Goal: Task Accomplishment & Management: Use online tool/utility

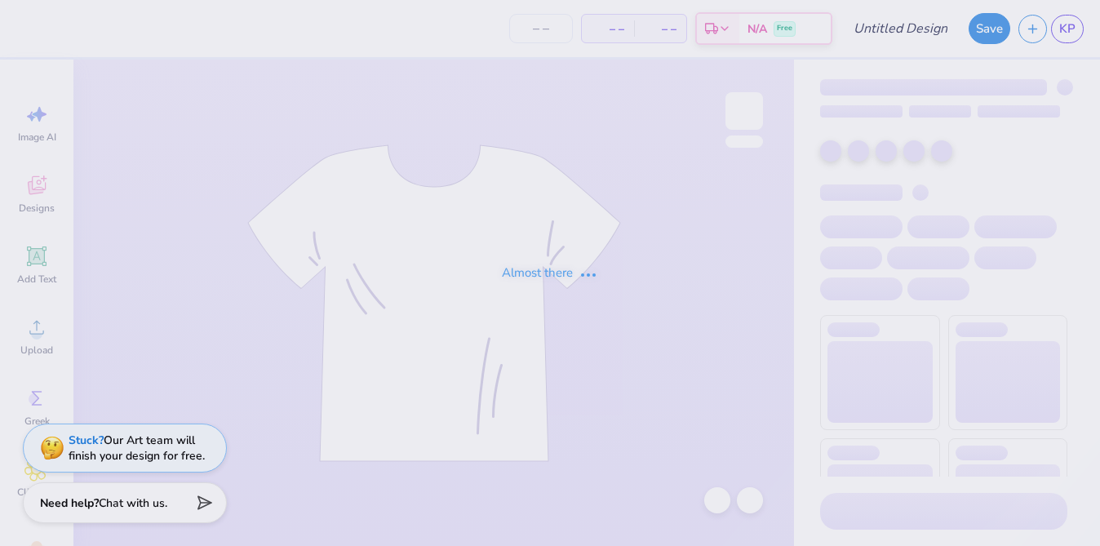
type input "Polaroid Crewneck"
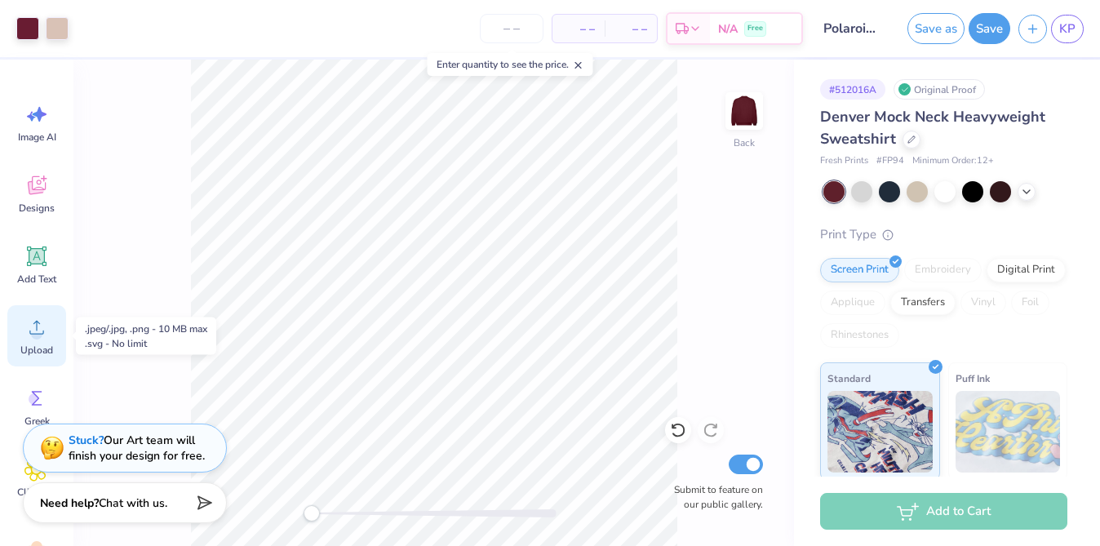
click at [38, 344] on span "Upload" at bounding box center [36, 350] width 33 height 13
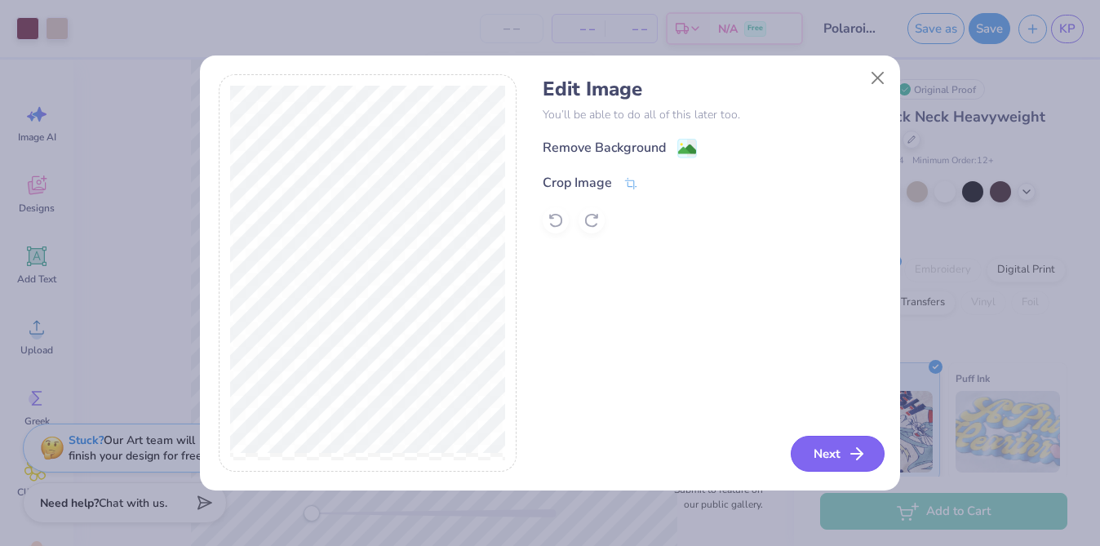
click at [837, 456] on button "Next" at bounding box center [838, 454] width 94 height 36
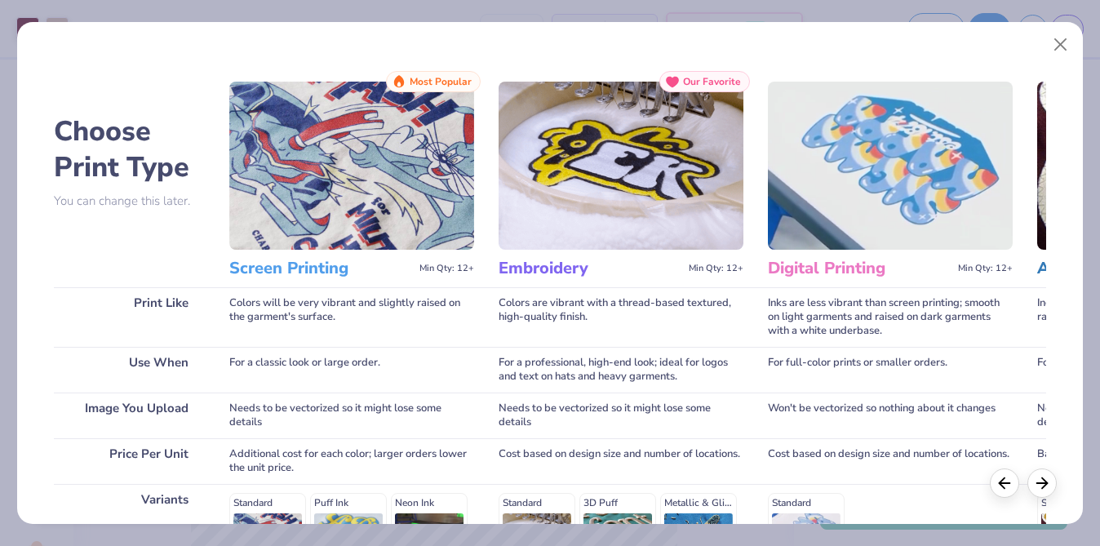
scroll to position [268, 0]
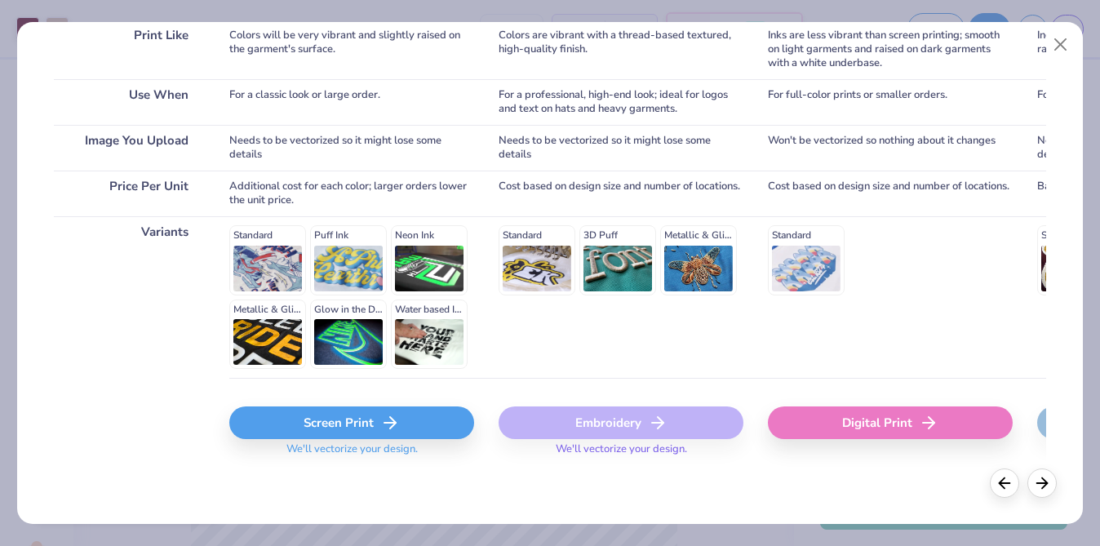
click at [338, 434] on div "Screen Print" at bounding box center [351, 423] width 245 height 33
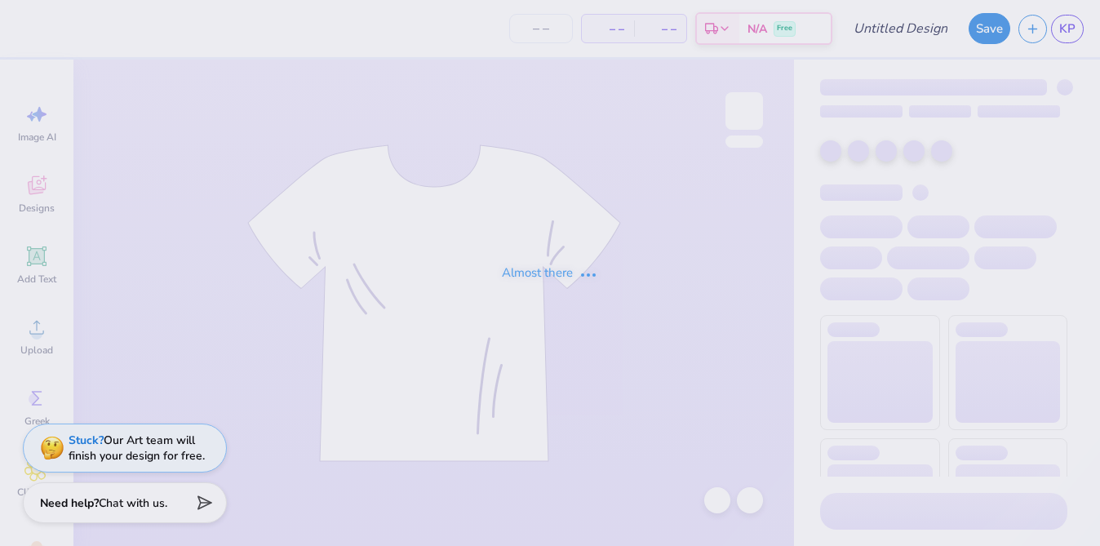
type input "Committee Merch"
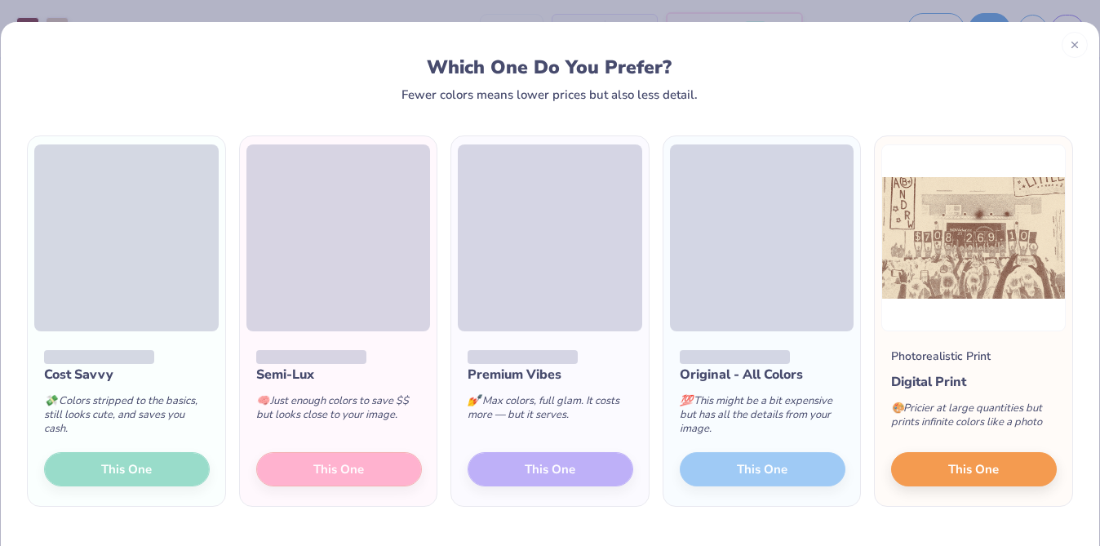
click at [96, 484] on div "Cost Savvy 💸 Colors stripped to the basics, still looks cute, and saves you cas…" at bounding box center [127, 418] width 198 height 175
click at [123, 473] on div "Cost Savvy 💸 Colors stripped to the basics, still looks cute, and saves you cas…" at bounding box center [127, 418] width 198 height 175
click at [162, 473] on div "Cost Savvy 💸 Colors stripped to the basics, still looks cute, and saves you cas…" at bounding box center [127, 418] width 198 height 175
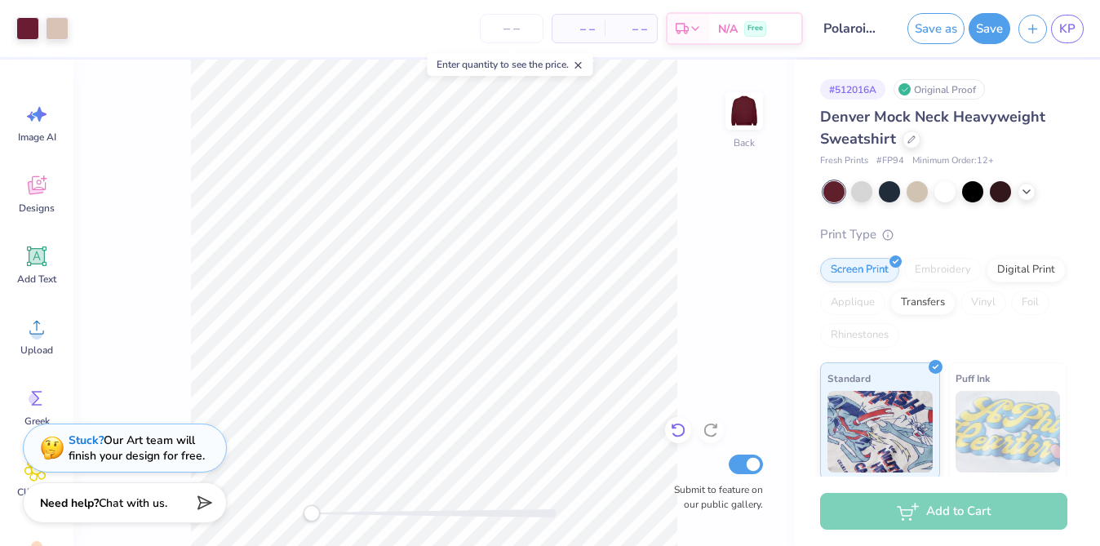
click at [673, 432] on icon at bounding box center [678, 430] width 16 height 16
type input "5.84"
type input "15.00"
type input "12.98"
type input "2.02"
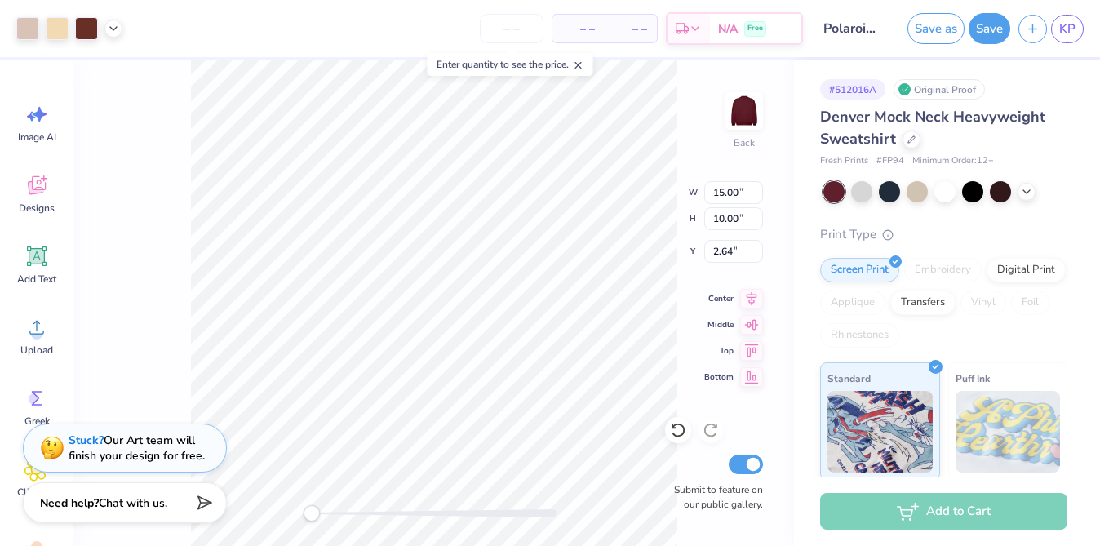
type input "2.64"
type input "6.80"
type input "4.75"
type input "7.88"
type input "6.88"
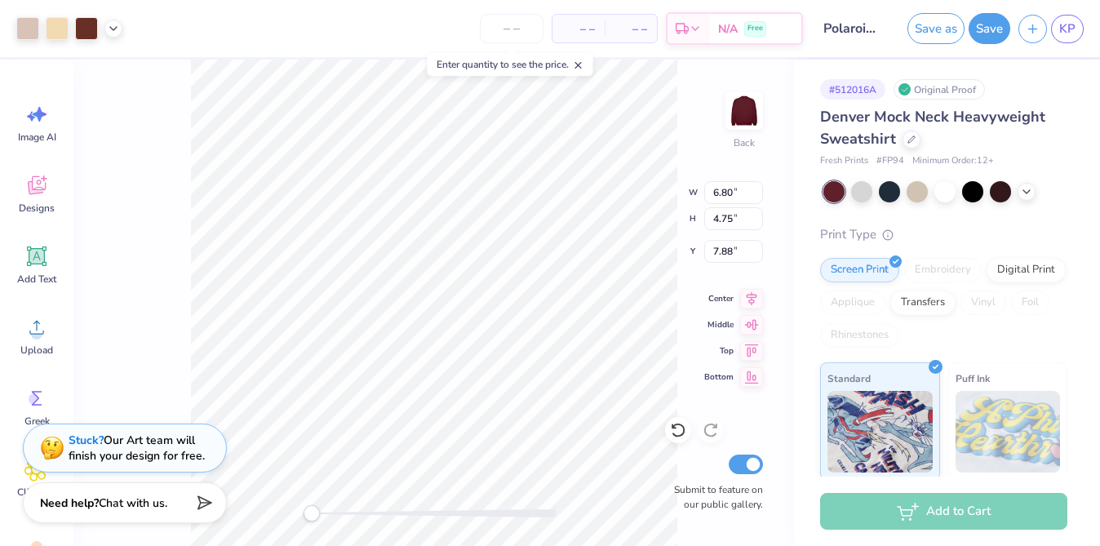
type input "5.71"
type input "7.34"
click at [670, 423] on icon at bounding box center [678, 430] width 16 height 16
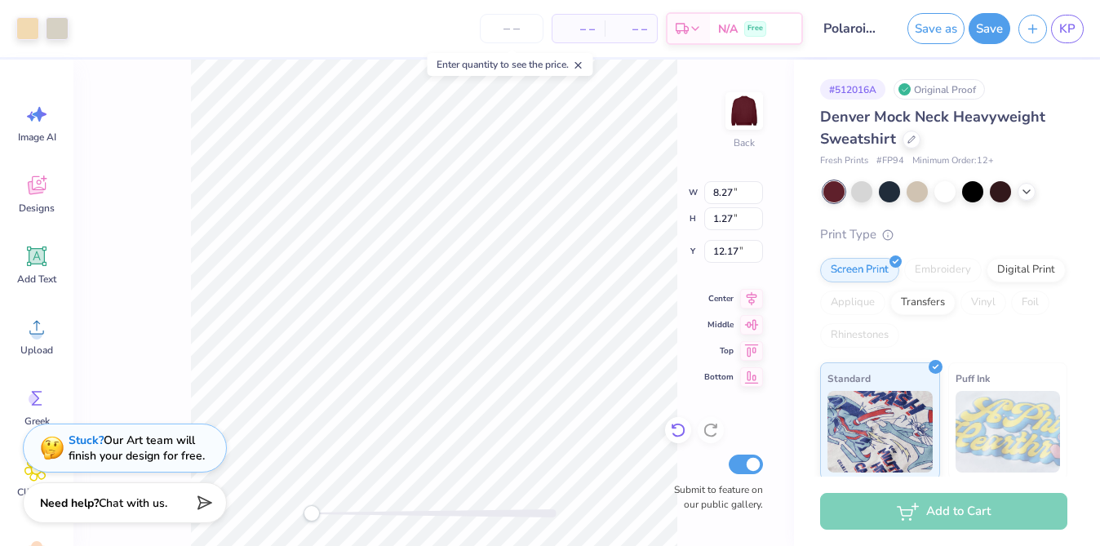
click at [670, 423] on icon at bounding box center [678, 430] width 16 height 16
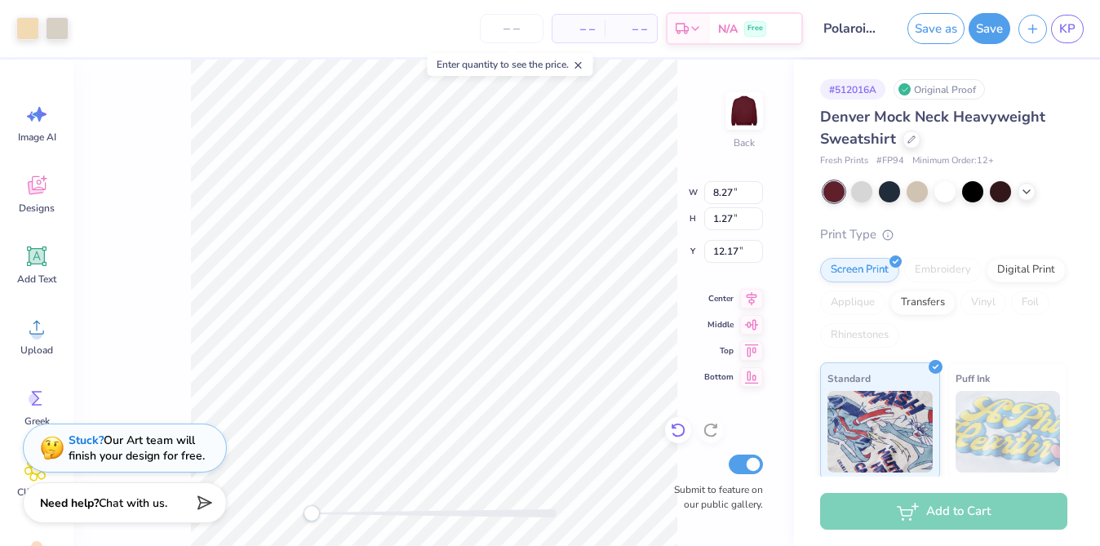
click at [670, 423] on icon at bounding box center [678, 430] width 16 height 16
click at [684, 422] on icon at bounding box center [678, 430] width 16 height 16
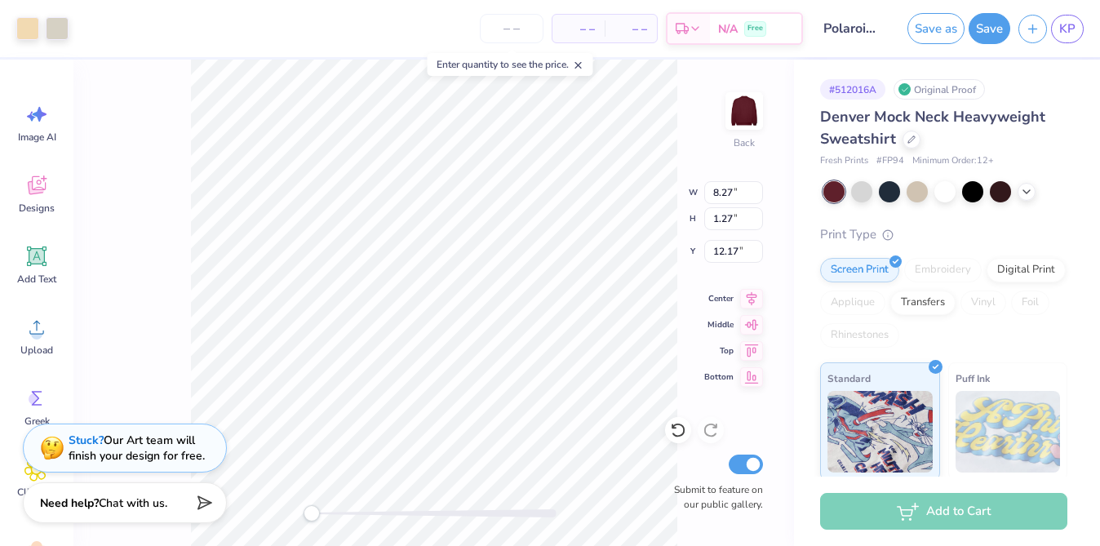
click at [684, 422] on icon at bounding box center [678, 430] width 16 height 16
type input "15.00"
type input "10.00"
type input "5.00"
click at [42, 327] on icon at bounding box center [36, 327] width 24 height 24
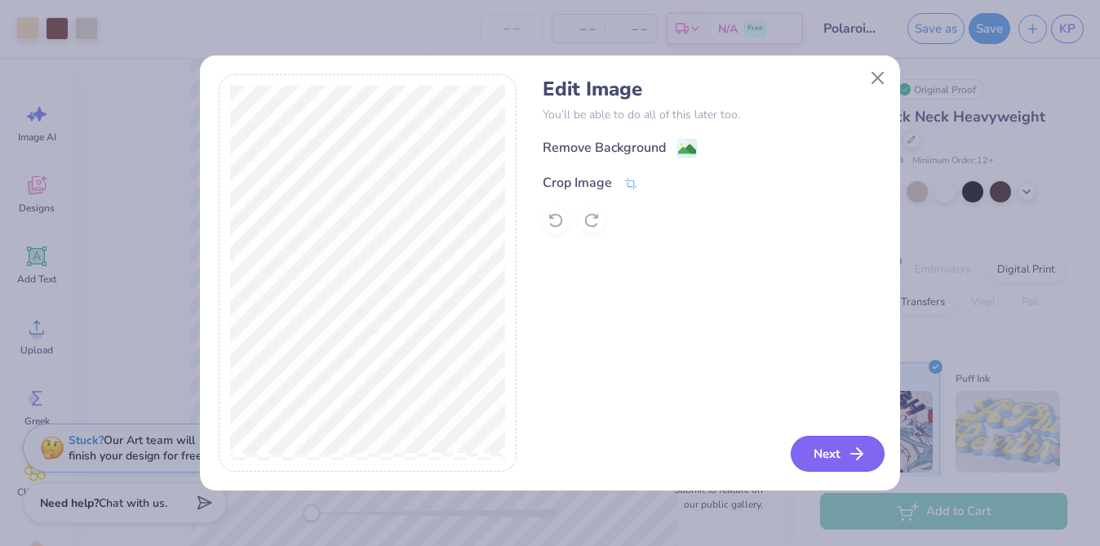
click at [841, 447] on button "Next" at bounding box center [838, 454] width 94 height 36
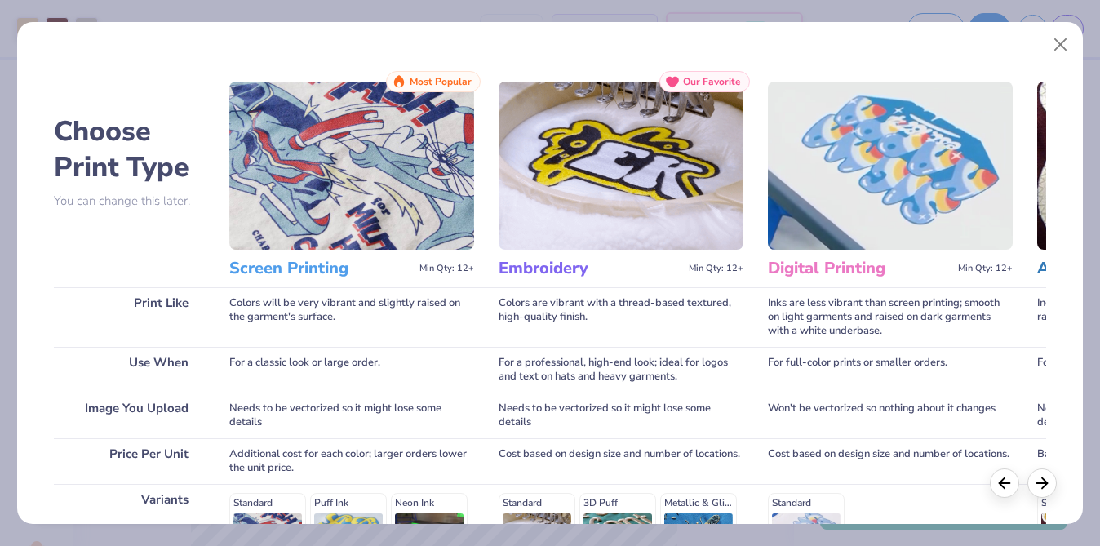
scroll to position [268, 0]
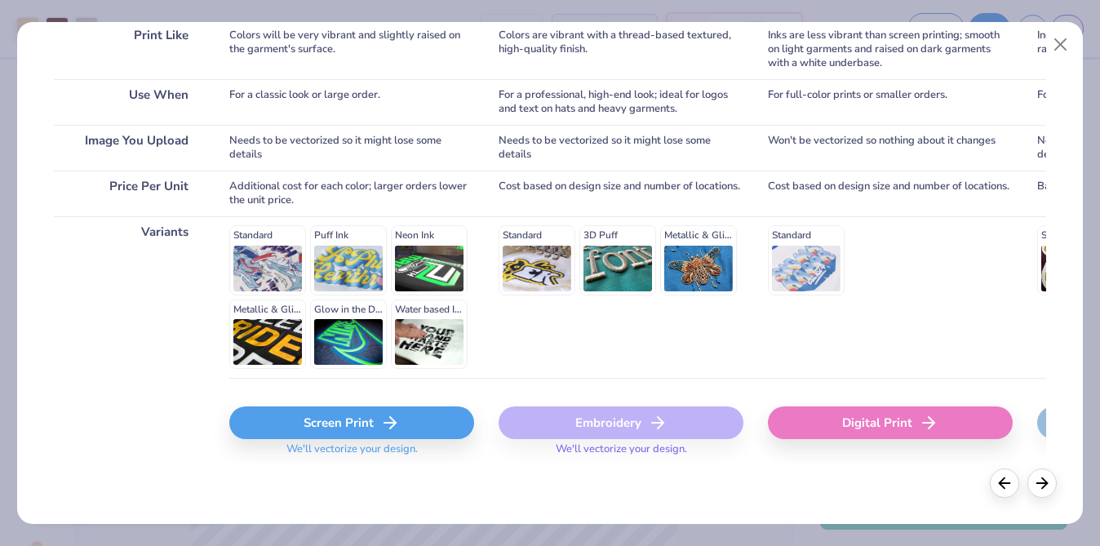
click at [336, 424] on div "Screen Print" at bounding box center [351, 423] width 245 height 33
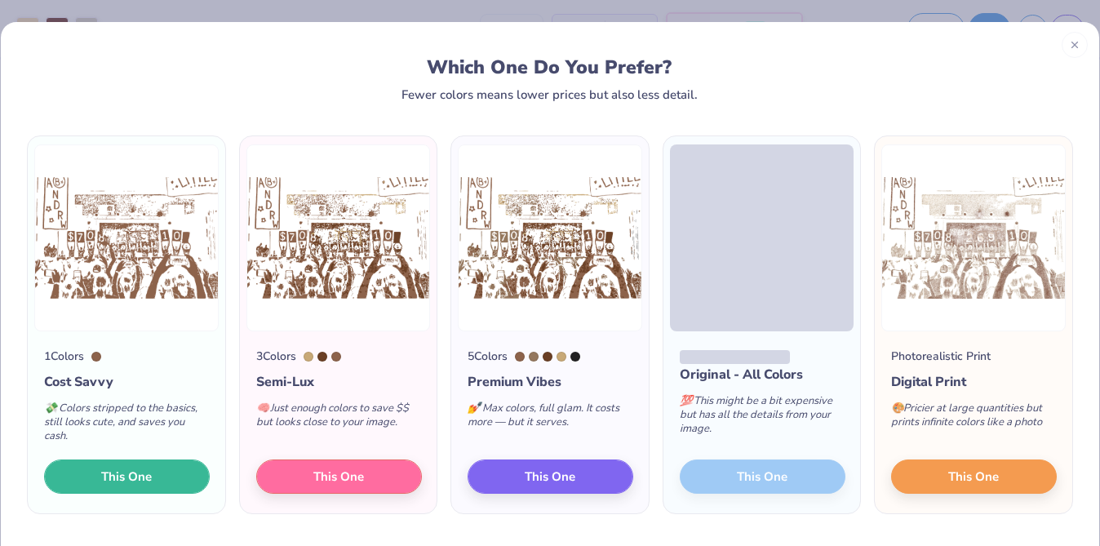
click at [154, 476] on button "This One" at bounding box center [127, 477] width 166 height 34
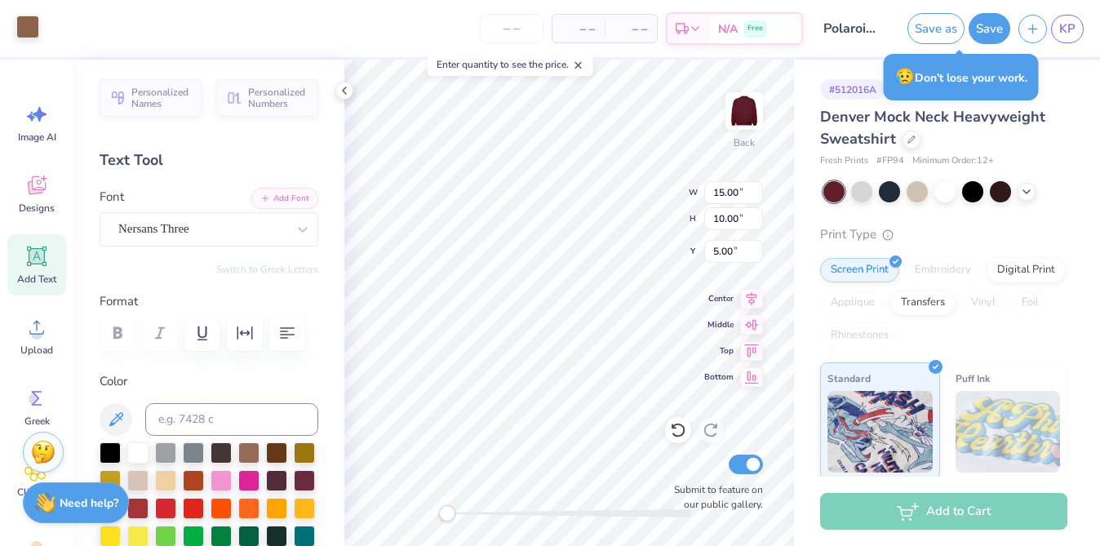
click at [27, 20] on div at bounding box center [27, 27] width 23 height 23
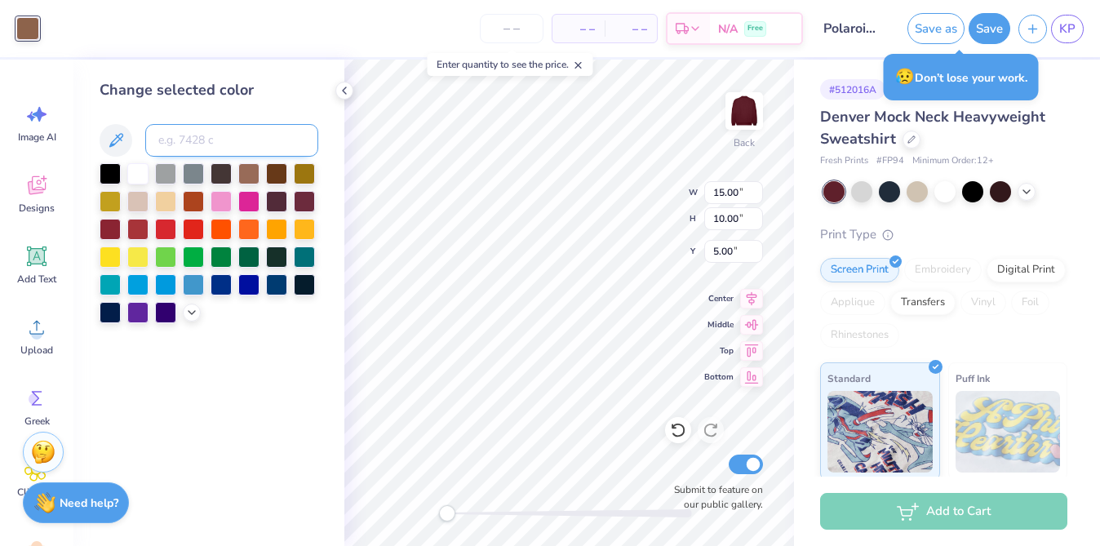
click at [175, 132] on input at bounding box center [231, 140] width 173 height 33
type input "4755"
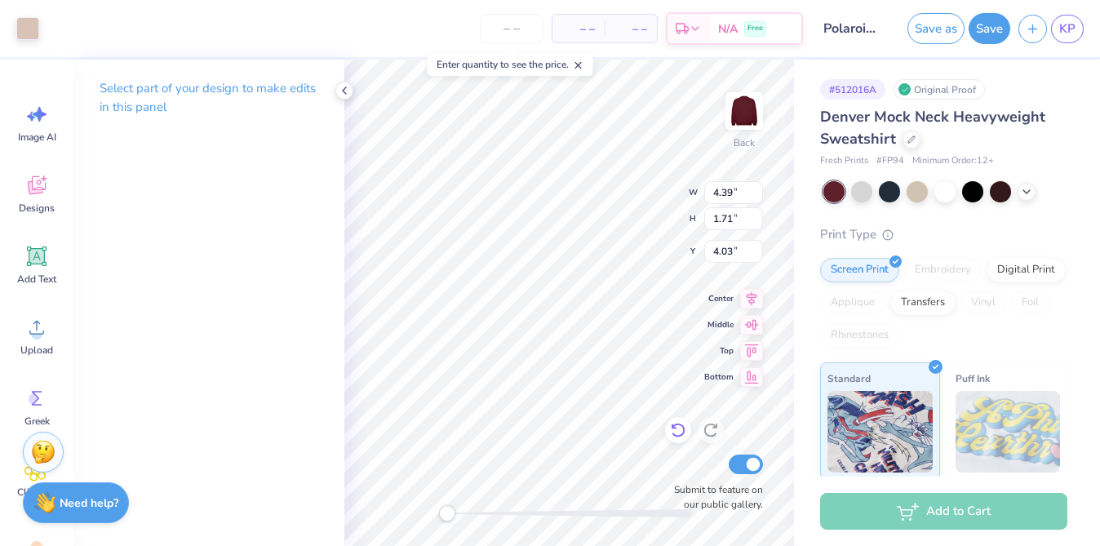
type input "2.52"
type input "0.64"
type input "3.28"
type input "2.45"
type input "1.46"
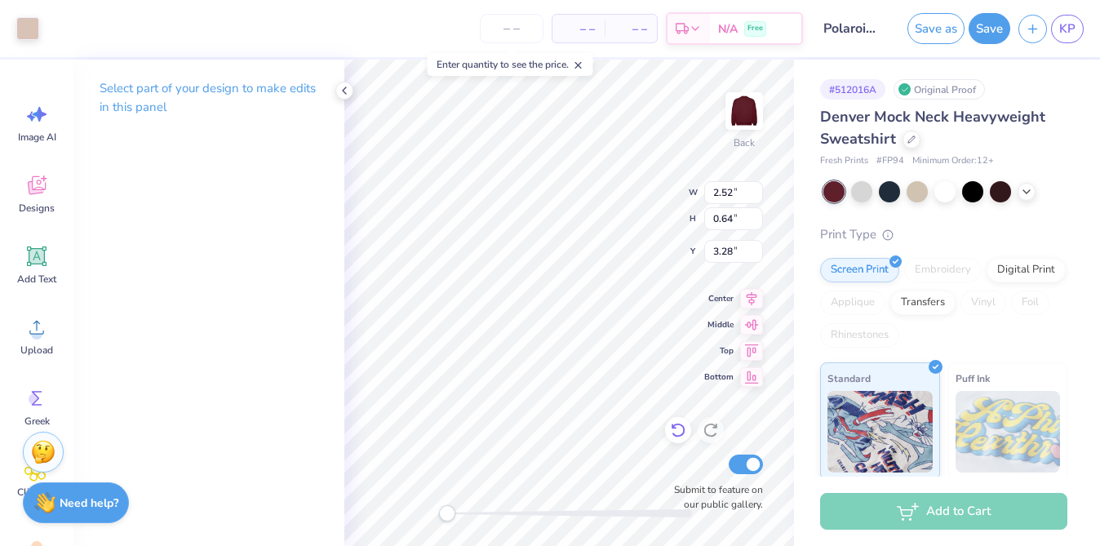
type input "4.36"
click at [672, 433] on icon at bounding box center [678, 430] width 16 height 16
click at [680, 431] on icon at bounding box center [678, 430] width 16 height 16
click at [42, 333] on circle at bounding box center [36, 333] width 11 height 11
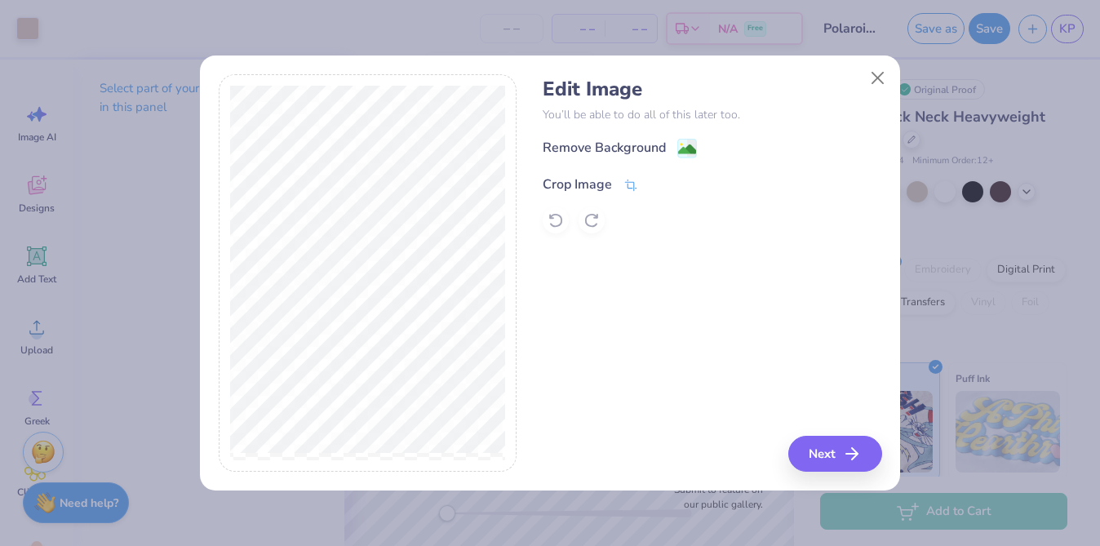
click at [631, 187] on icon at bounding box center [631, 185] width 15 height 15
click at [833, 447] on div "Edit Image You’ll be able to do all of this later too. Remove Background Crop I…" at bounding box center [712, 273] width 339 height 398
click at [658, 184] on polyline at bounding box center [658, 182] width 7 height 5
click at [838, 438] on button "Next" at bounding box center [838, 454] width 94 height 36
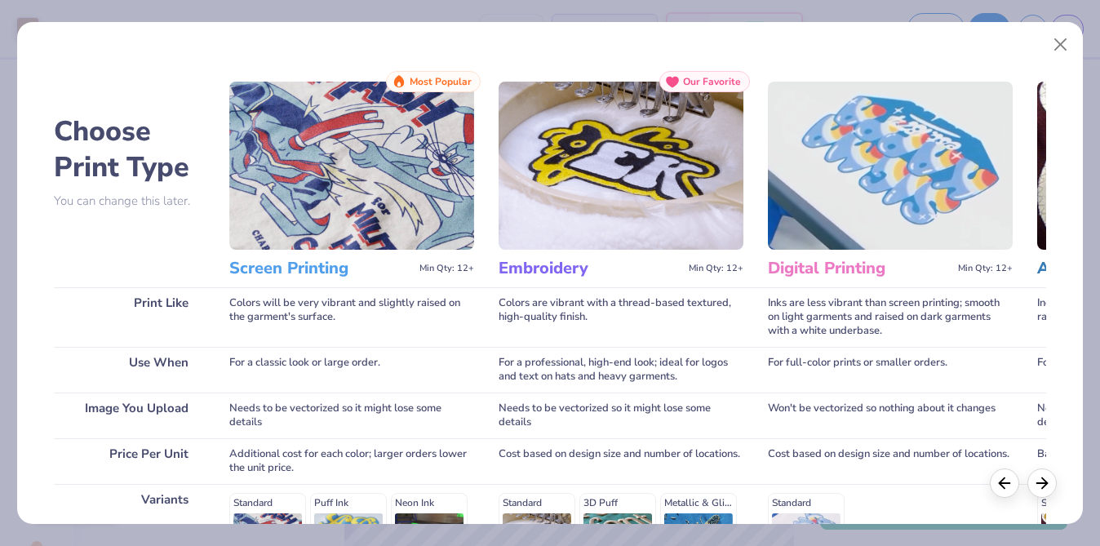
scroll to position [268, 0]
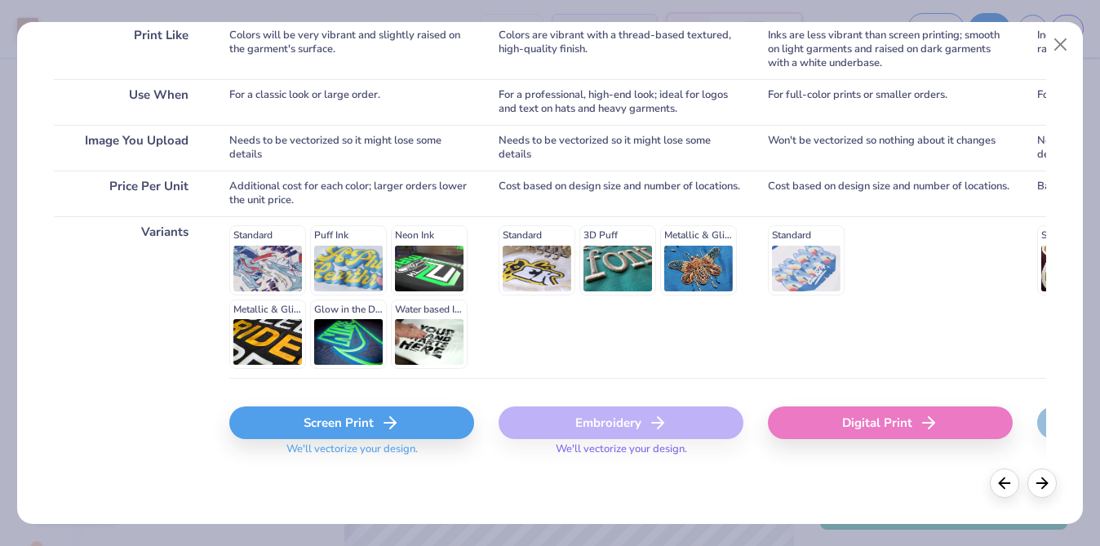
click at [366, 423] on div "Screen Print" at bounding box center [351, 423] width 245 height 33
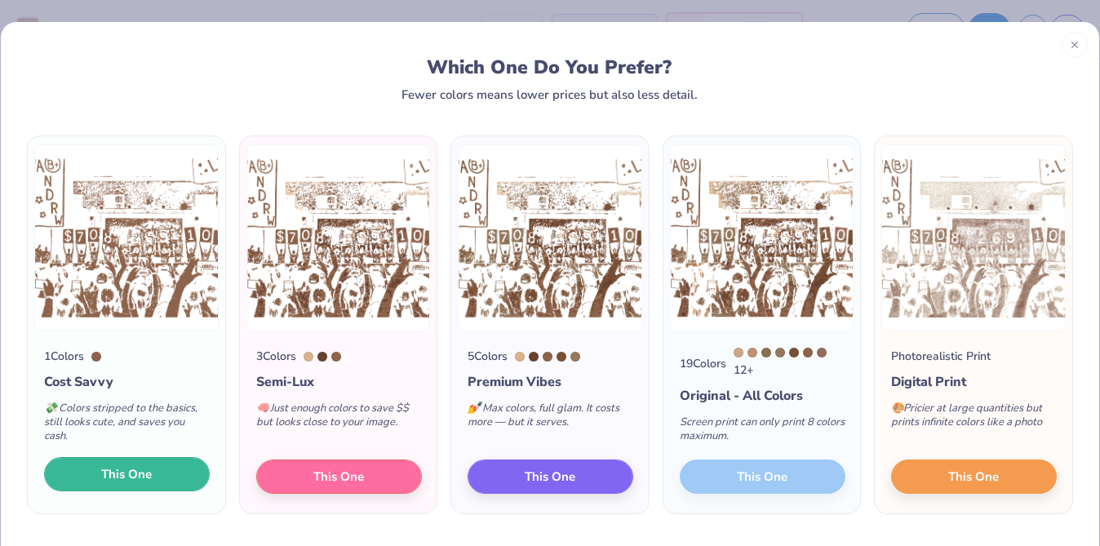
click at [170, 475] on button "This One" at bounding box center [127, 474] width 166 height 34
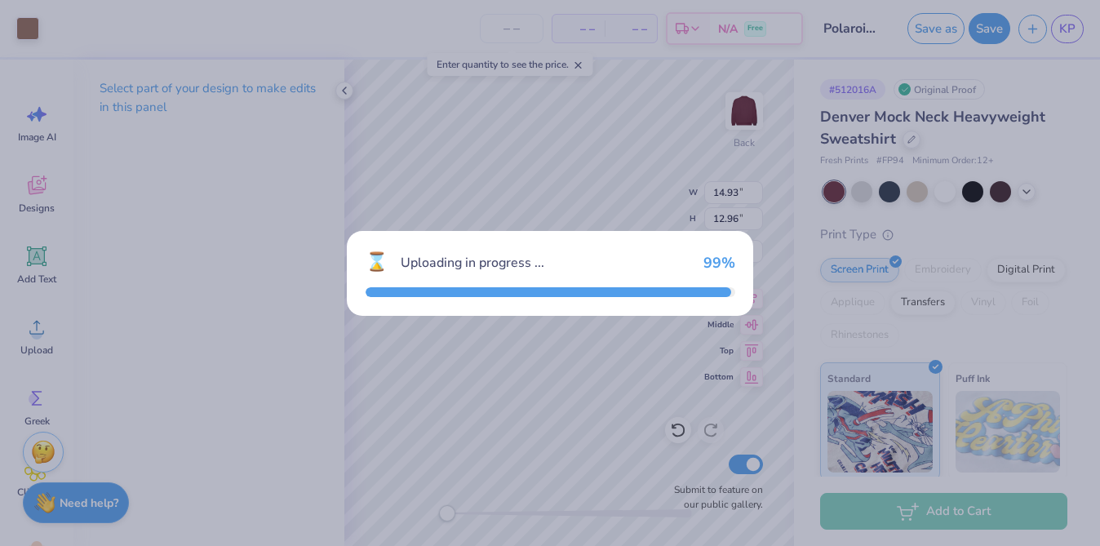
type input "14.93"
type input "12.96"
type input "3.52"
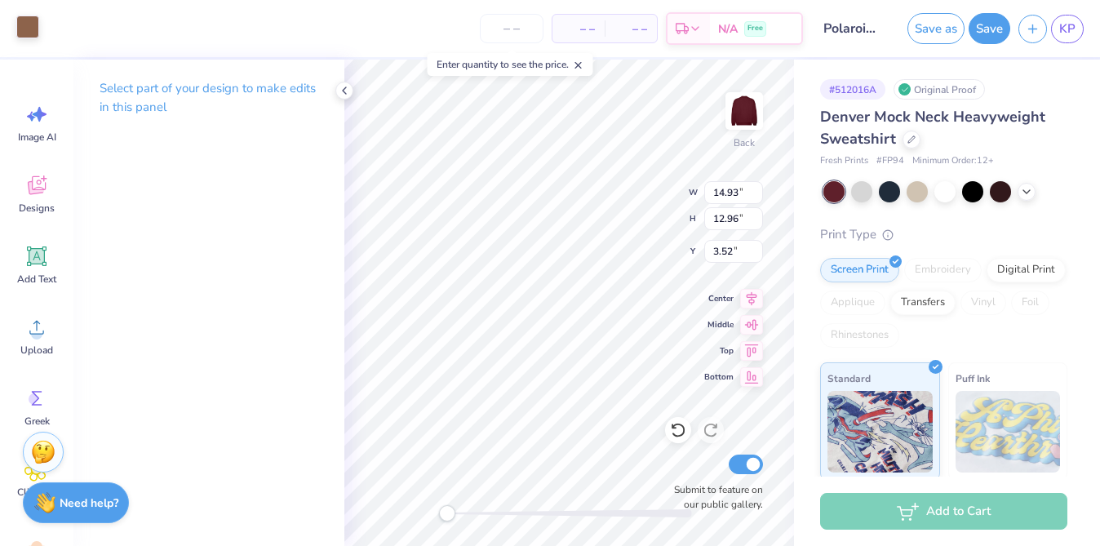
click at [29, 28] on div at bounding box center [27, 27] width 23 height 23
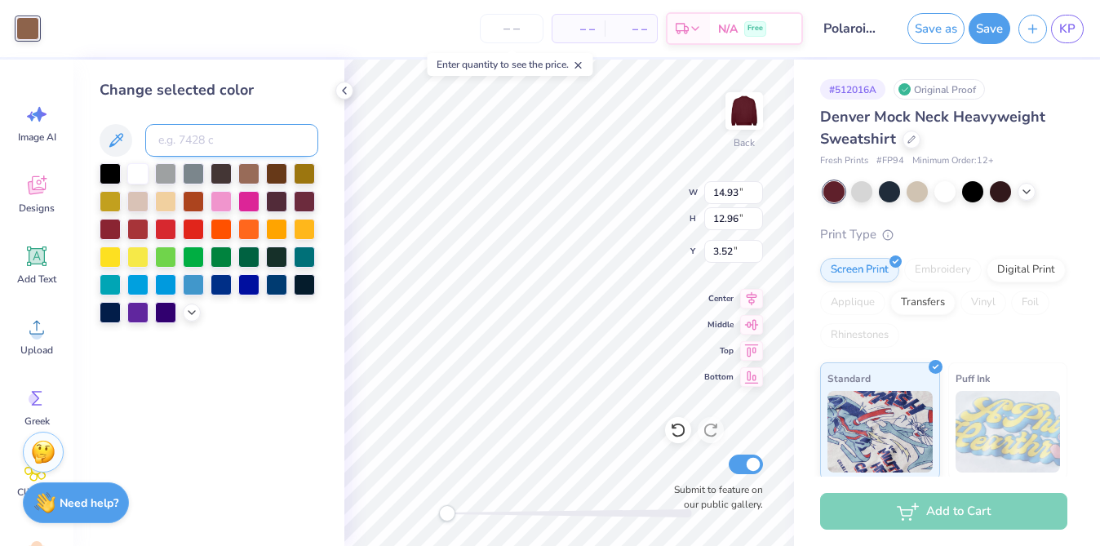
click at [189, 138] on input at bounding box center [231, 140] width 173 height 33
type input "4755"
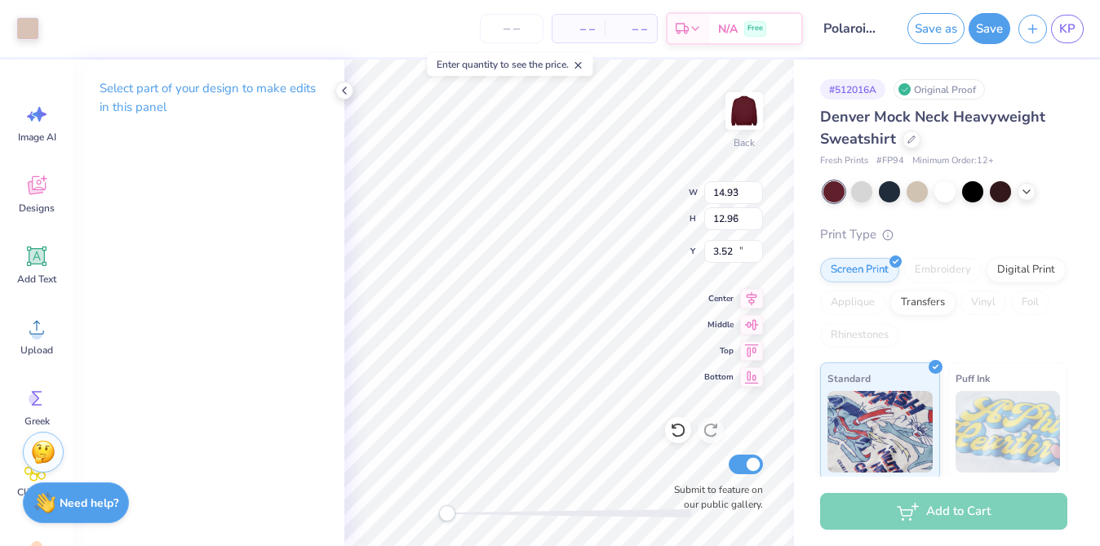
type input "5.93"
type input "4.72"
type input "13.89"
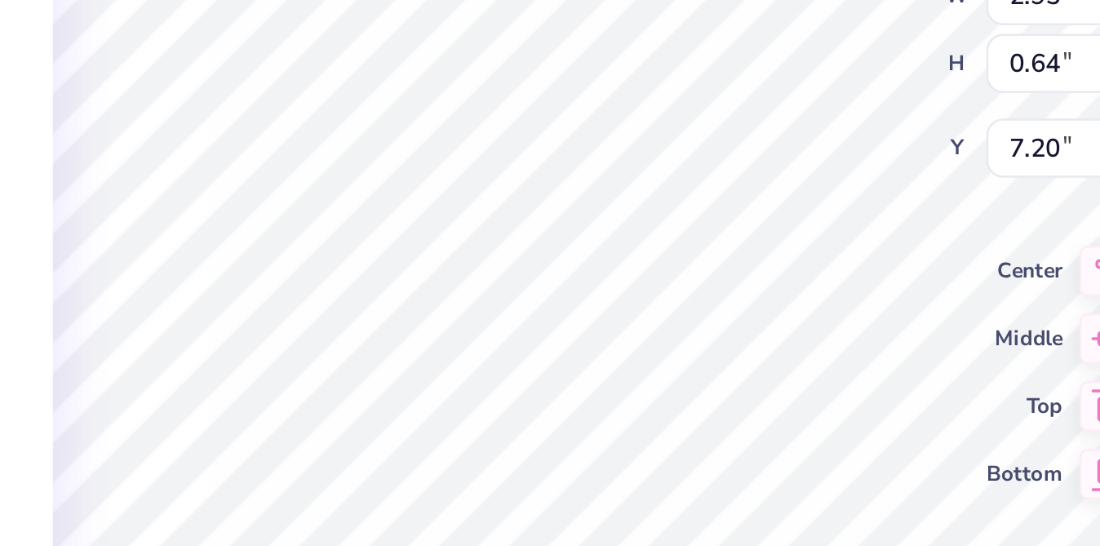
type input "2.95"
type input "0.64"
type input "7.20"
type textarea "Everything we do,,"
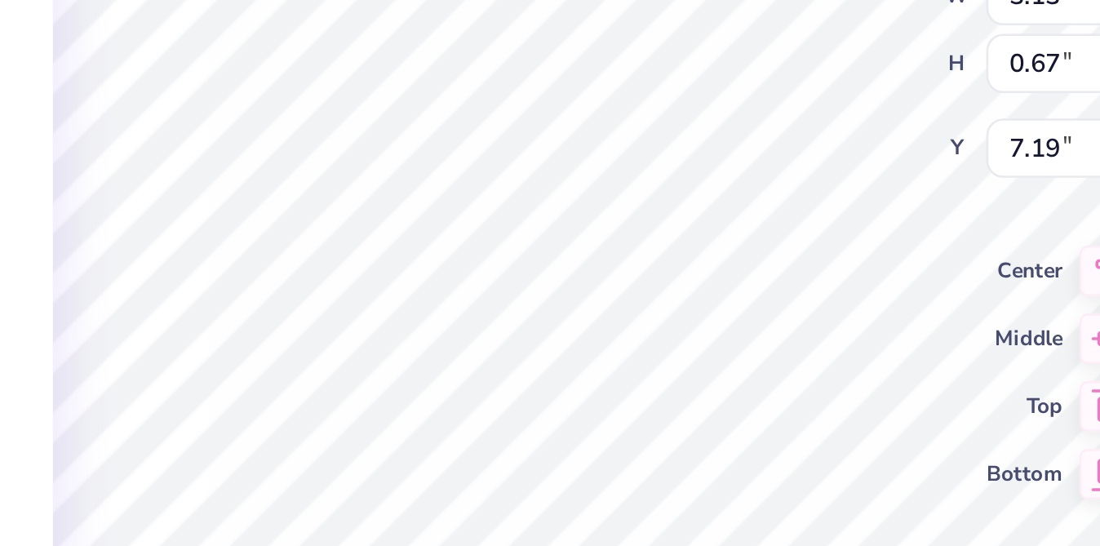
scroll to position [0, 7]
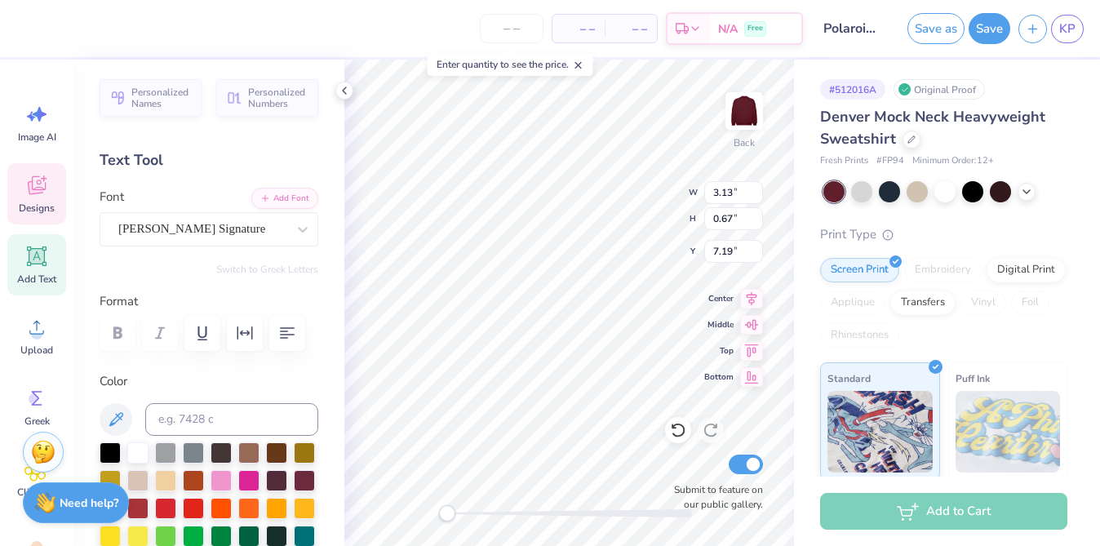
click at [625, 509] on div at bounding box center [569, 513] width 245 height 8
type textarea "we do for our Be Positive heroes"
click at [576, 510] on div at bounding box center [569, 513] width 245 height 8
drag, startPoint x: 576, startPoint y: 510, endPoint x: 533, endPoint y: 511, distance: 43.3
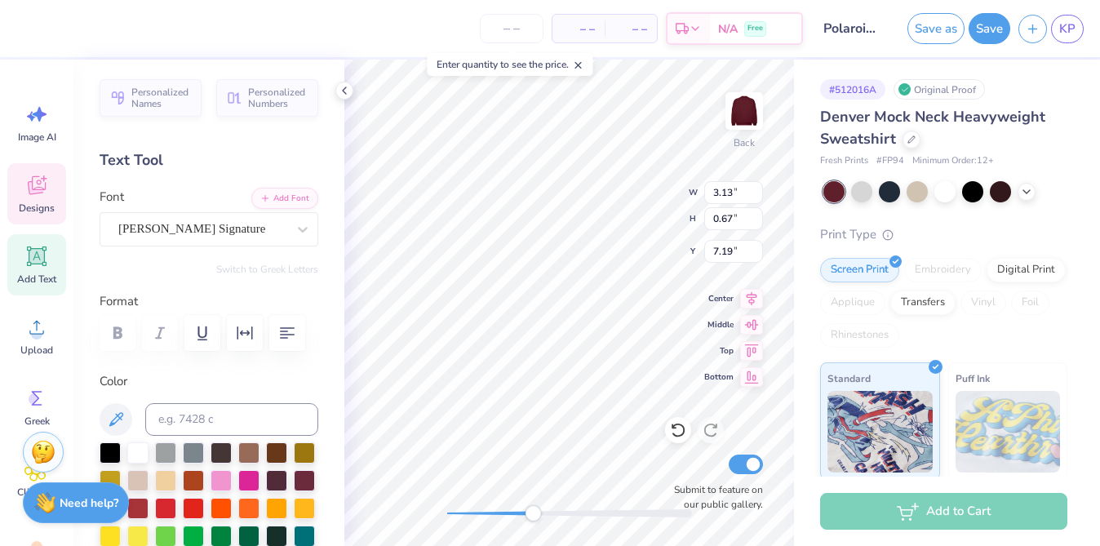
click at [533, 511] on div "Accessibility label" at bounding box center [533, 513] width 16 height 16
type input "5.70"
type input "0.89"
type input "7.43"
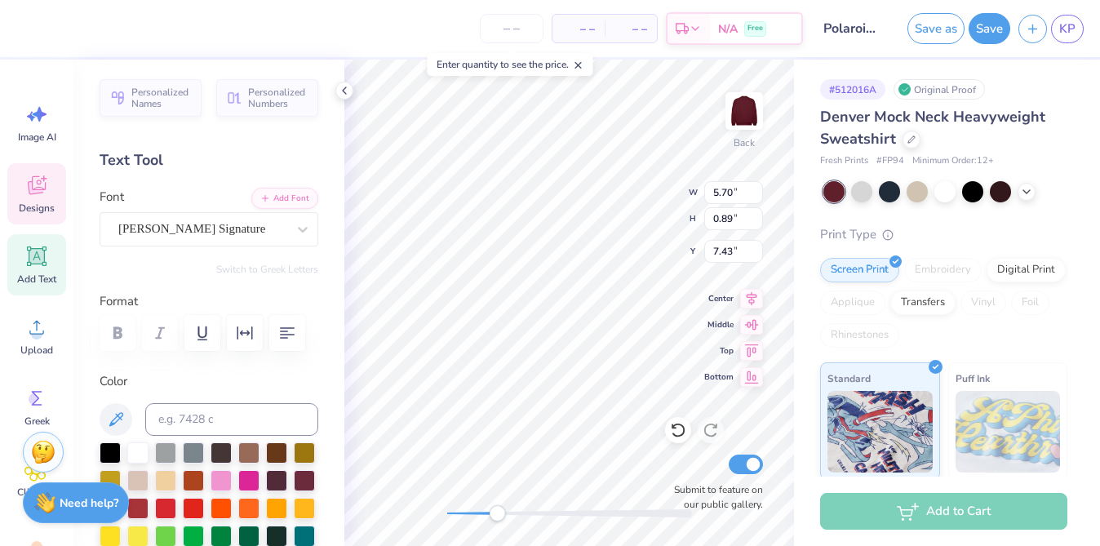
drag, startPoint x: 526, startPoint y: 514, endPoint x: 497, endPoint y: 514, distance: 28.6
click at [497, 514] on div "Accessibility label" at bounding box center [497, 513] width 16 height 16
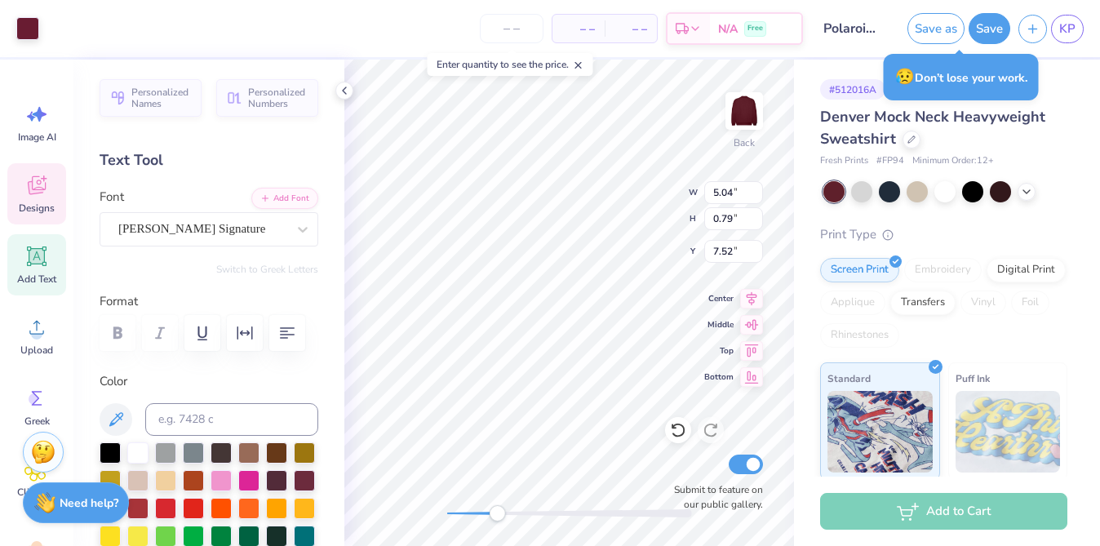
type input "5.04"
type input "0.79"
type input "7.52"
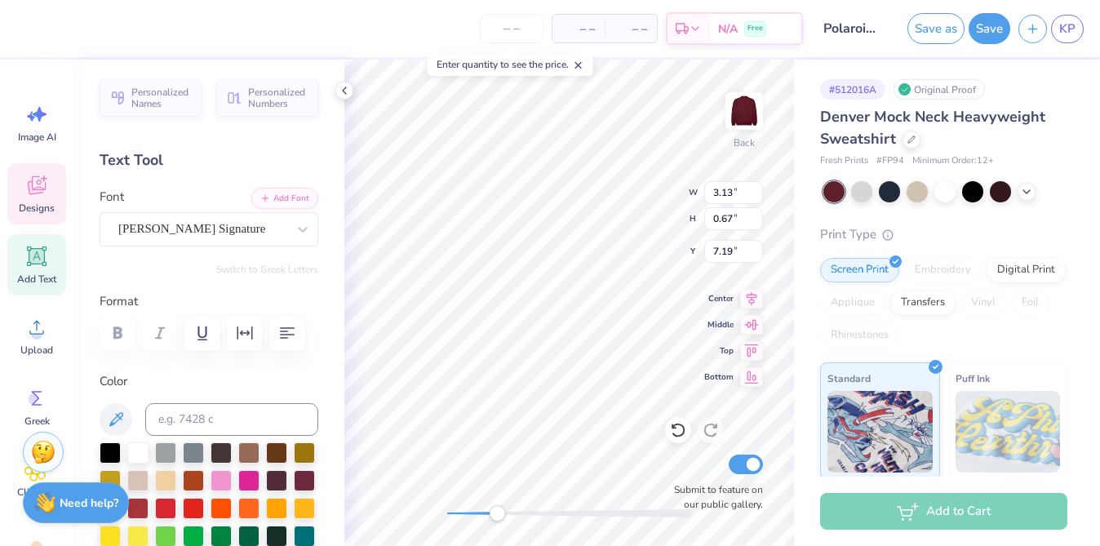
type input "7.20"
type textarea "Everything we do,"
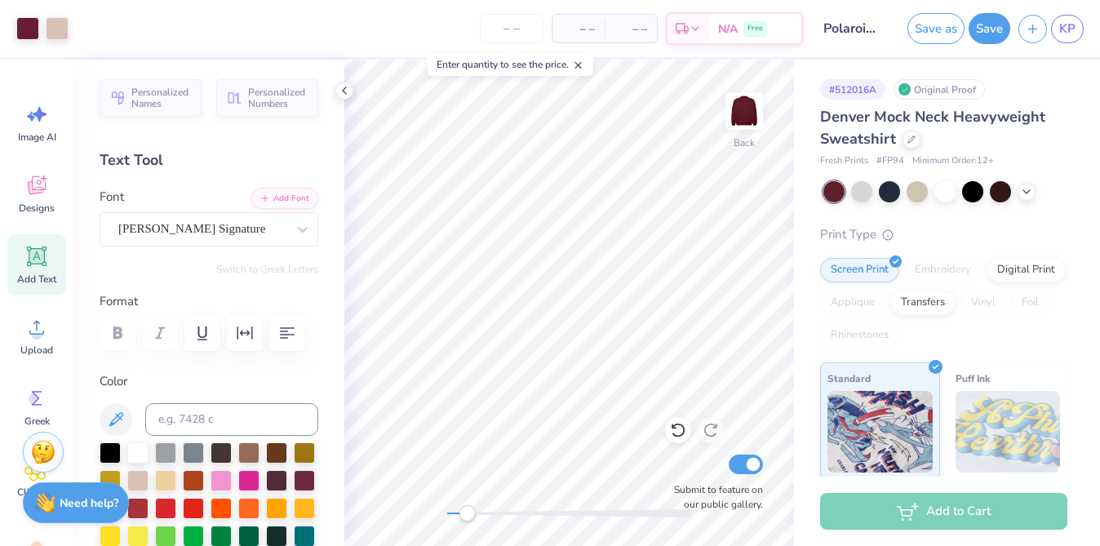
drag, startPoint x: 500, startPoint y: 509, endPoint x: 467, endPoint y: 505, distance: 32.8
click at [467, 505] on div "Accessibility label" at bounding box center [467, 513] width 16 height 16
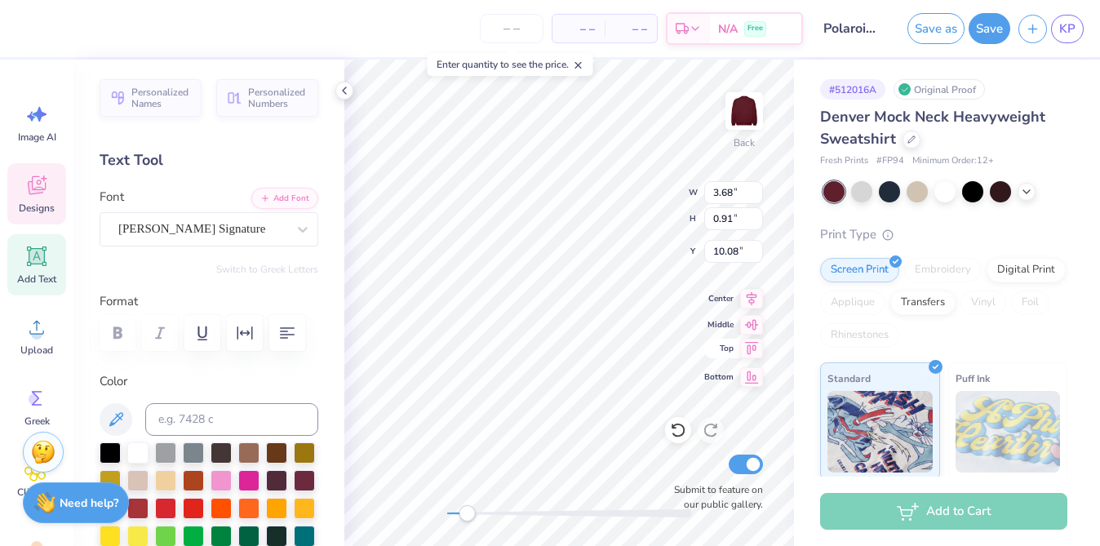
click at [732, 342] on div "Back W 3.68 3.68 " H 0.91 0.91 " Y 10.08 10.08 " Center Middle Top Bottom Submi…" at bounding box center [569, 303] width 450 height 487
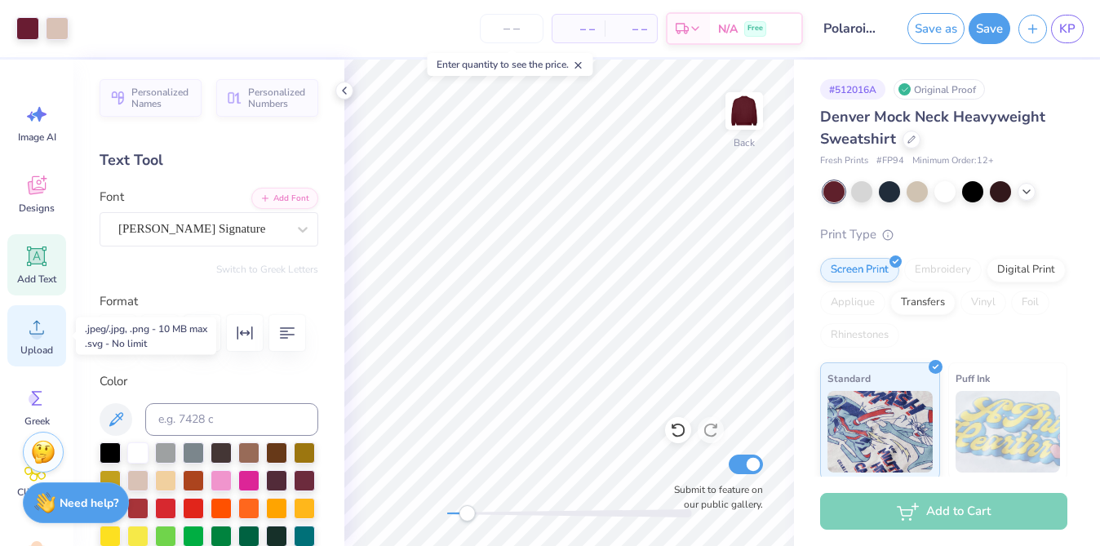
click at [44, 333] on icon at bounding box center [36, 327] width 24 height 24
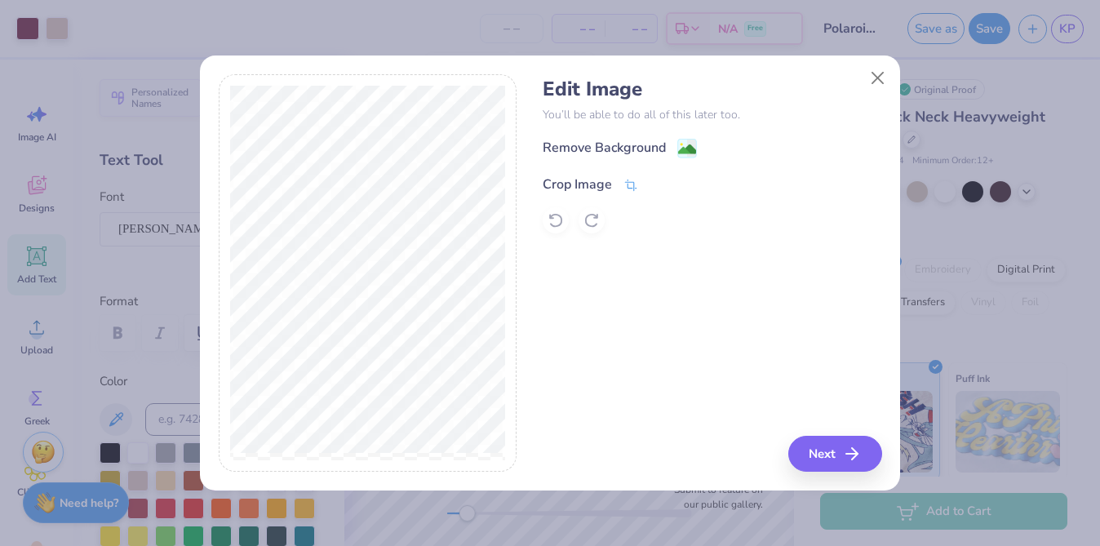
click at [622, 183] on div "Crop Image" at bounding box center [591, 185] width 96 height 20
click at [833, 447] on div "Edit Image You’ll be able to do all of this later too. Remove Background Crop I…" at bounding box center [712, 273] width 339 height 398
click at [660, 184] on icon at bounding box center [659, 183] width 10 height 10
click at [620, 189] on div "Crop Image" at bounding box center [591, 185] width 96 height 20
click at [655, 185] on icon at bounding box center [659, 183] width 10 height 10
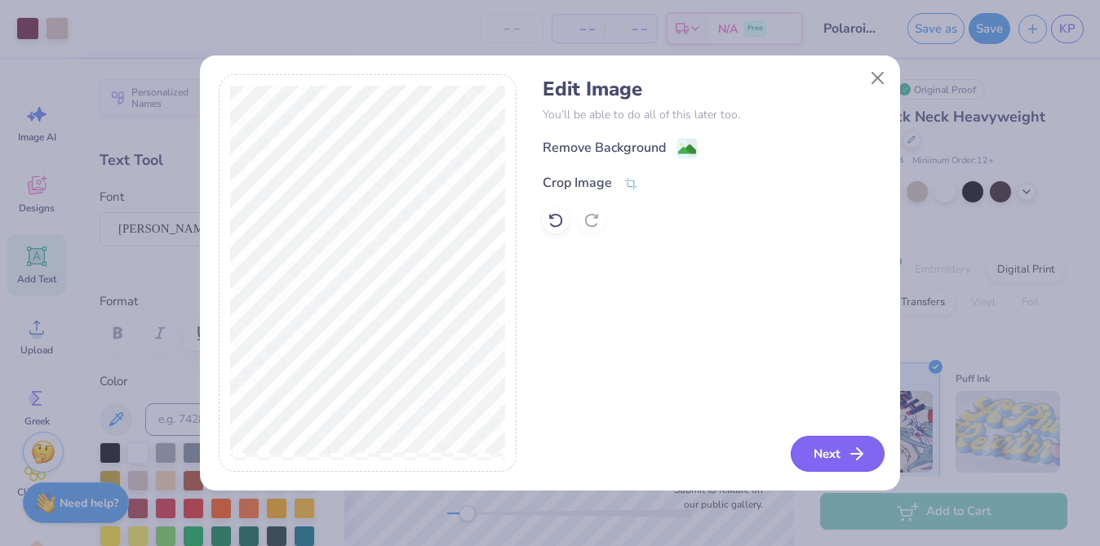
click at [840, 455] on button "Next" at bounding box center [838, 454] width 94 height 36
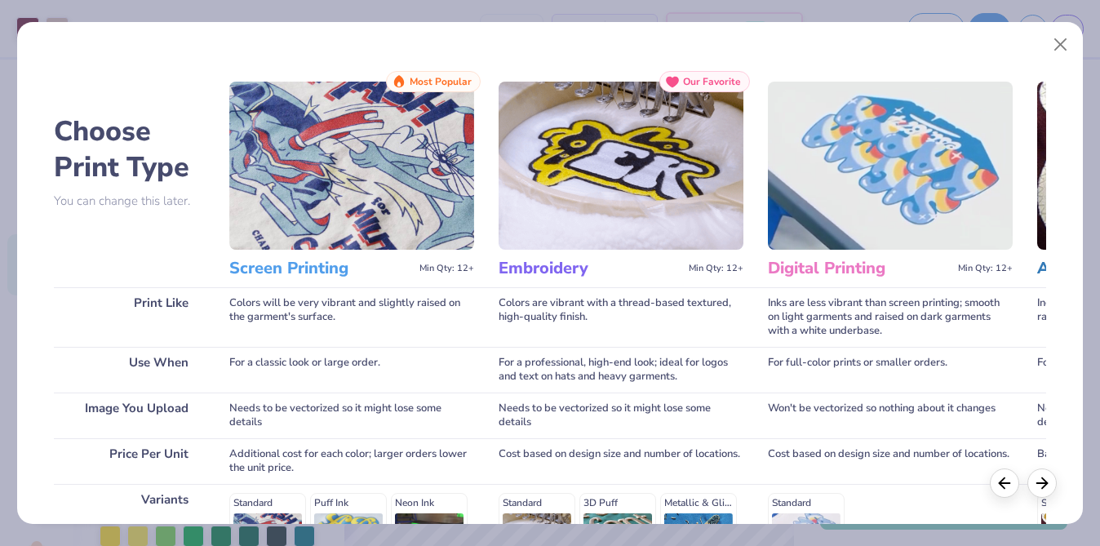
scroll to position [268, 0]
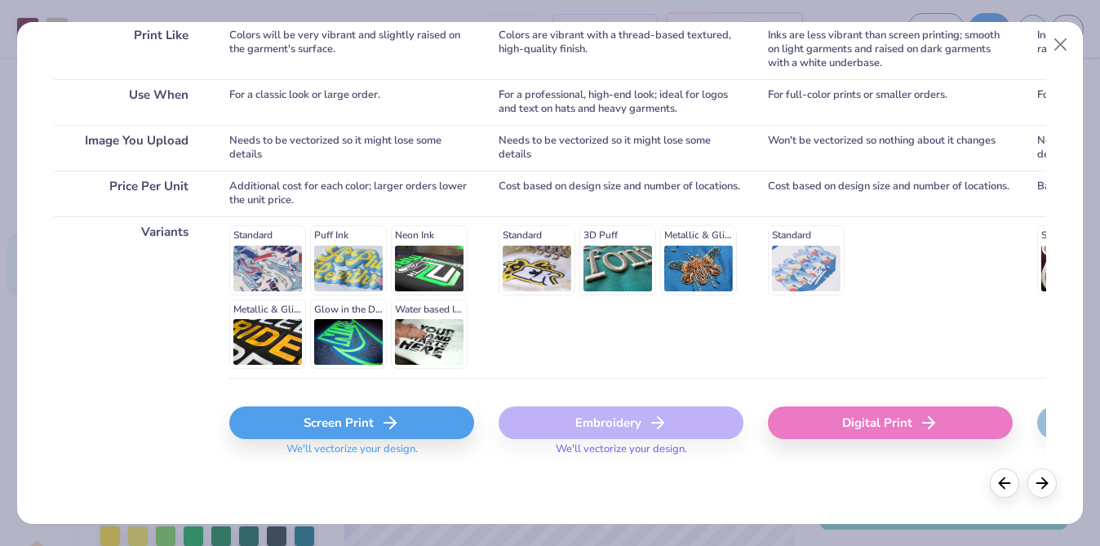
click at [323, 426] on div "Screen Print" at bounding box center [351, 423] width 245 height 33
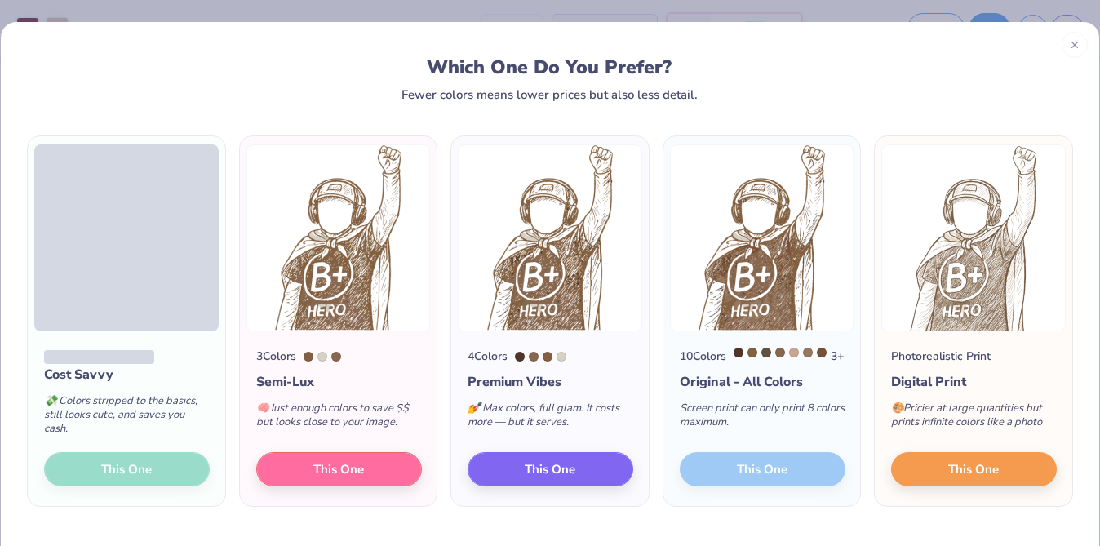
click at [172, 469] on div "Cost Savvy 💸 Colors stripped to the basics, still looks cute, and saves you cas…" at bounding box center [127, 418] width 198 height 175
click at [140, 474] on div "Cost Savvy 💸 Colors stripped to the basics, still looks cute, and saves you cas…" at bounding box center [127, 418] width 198 height 175
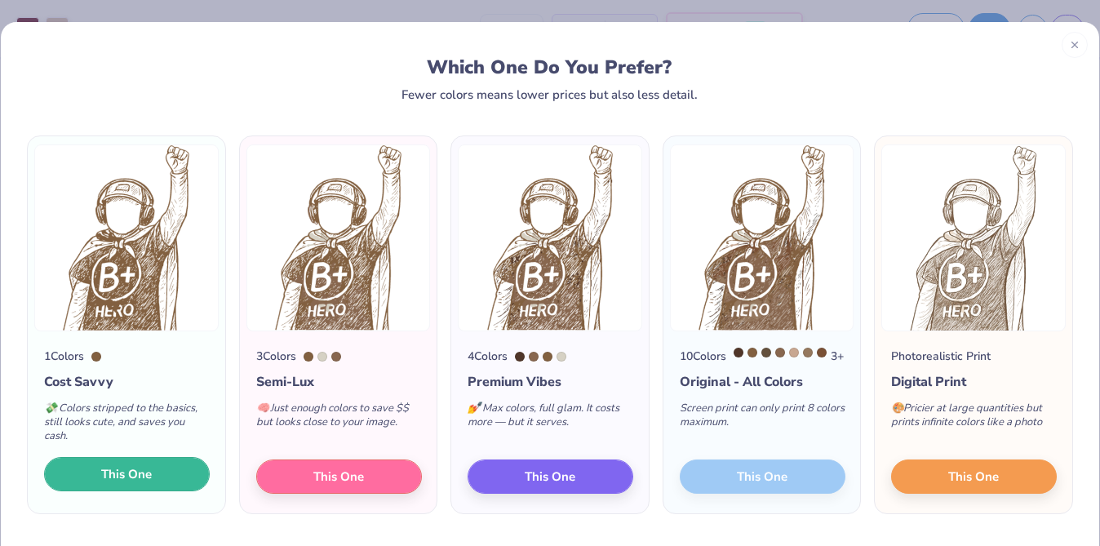
click at [124, 495] on div "1 Colors Cost Savvy 💸 Colors stripped to the basics, still looks cute, and save…" at bounding box center [127, 422] width 198 height 182
click at [141, 478] on span "This One" at bounding box center [126, 474] width 51 height 19
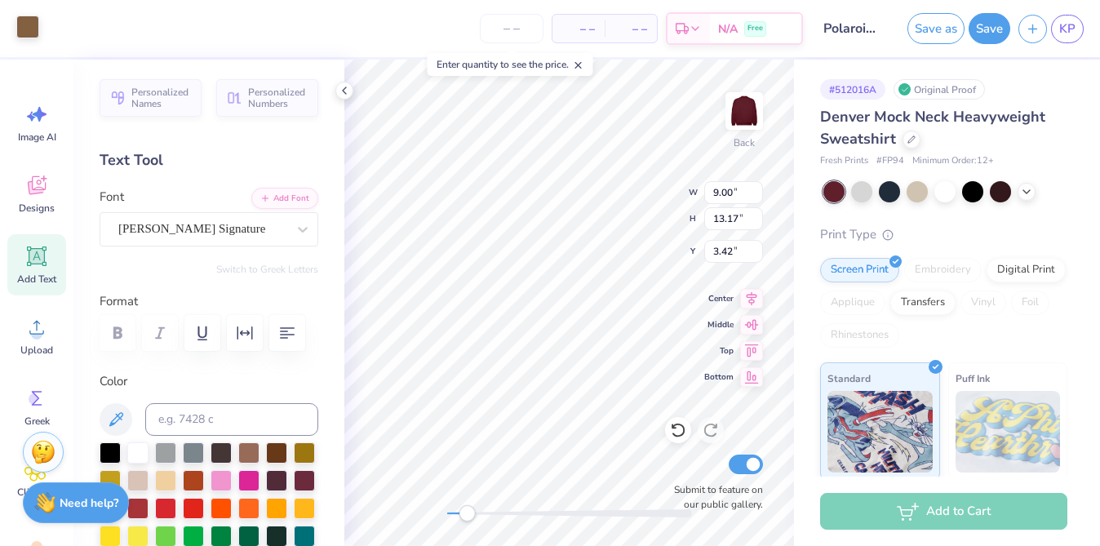
click at [32, 24] on div at bounding box center [27, 27] width 23 height 23
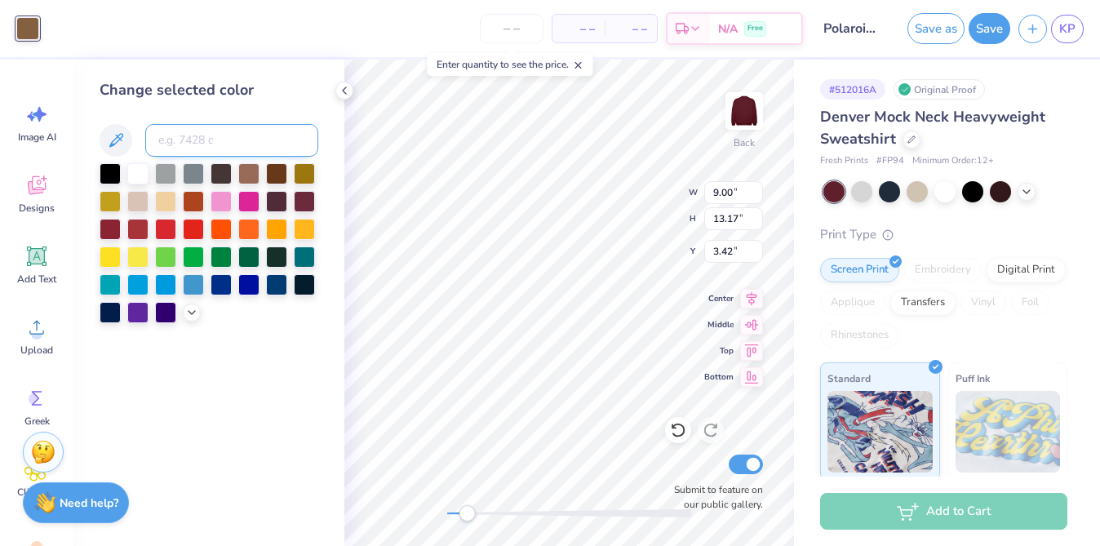
click at [183, 130] on input at bounding box center [231, 140] width 173 height 33
type input "4755"
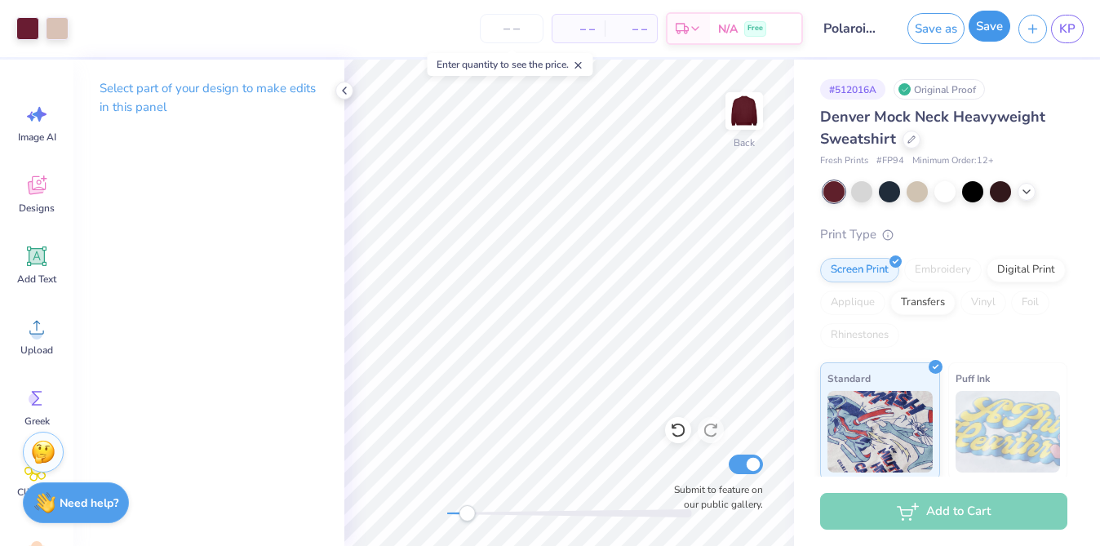
click at [994, 40] on button "Save" at bounding box center [990, 26] width 42 height 31
click at [994, 40] on div "Saving..." at bounding box center [972, 28] width 75 height 31
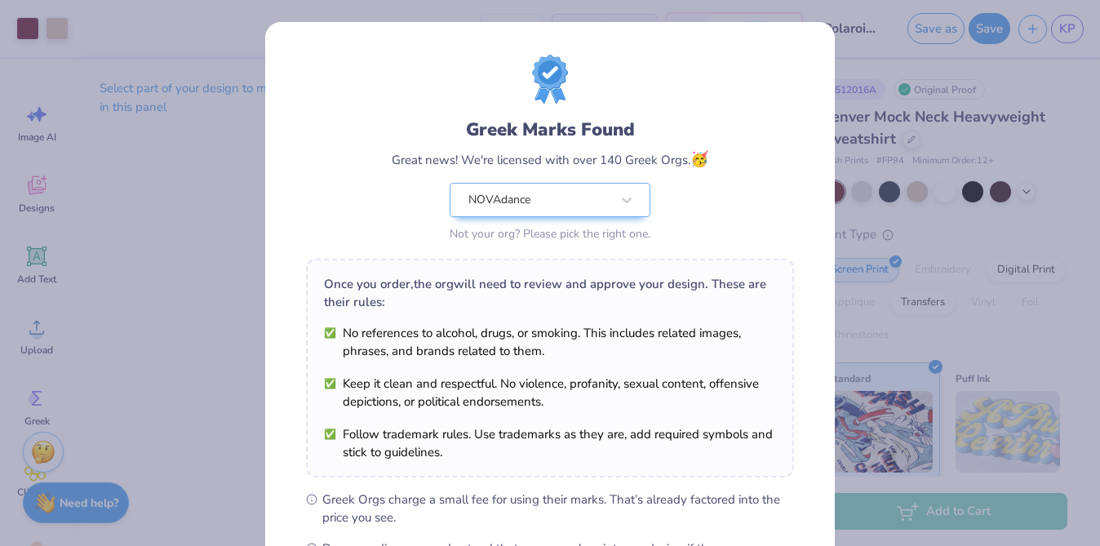
scroll to position [218, 0]
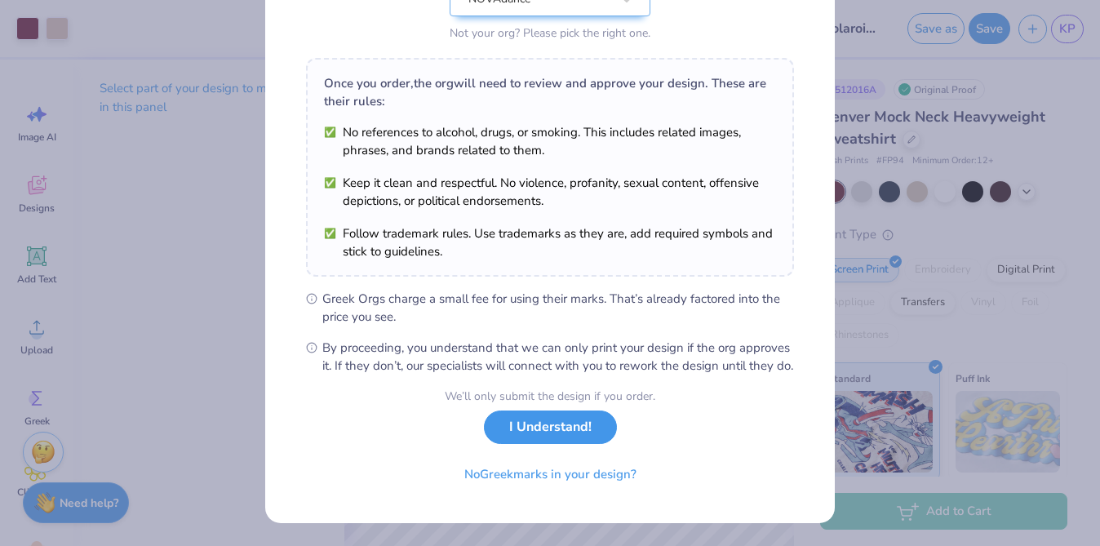
click at [575, 431] on button "I Understand!" at bounding box center [550, 427] width 133 height 33
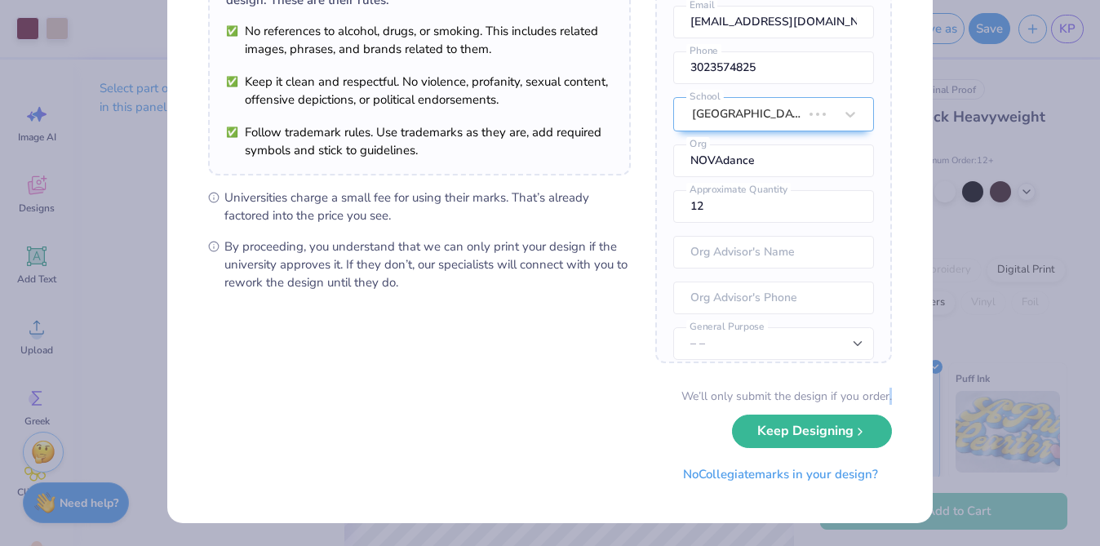
click at [575, 431] on div "We’ll only submit the design if you order. Keep Designing No Collegiate marks i…" at bounding box center [550, 439] width 684 height 103
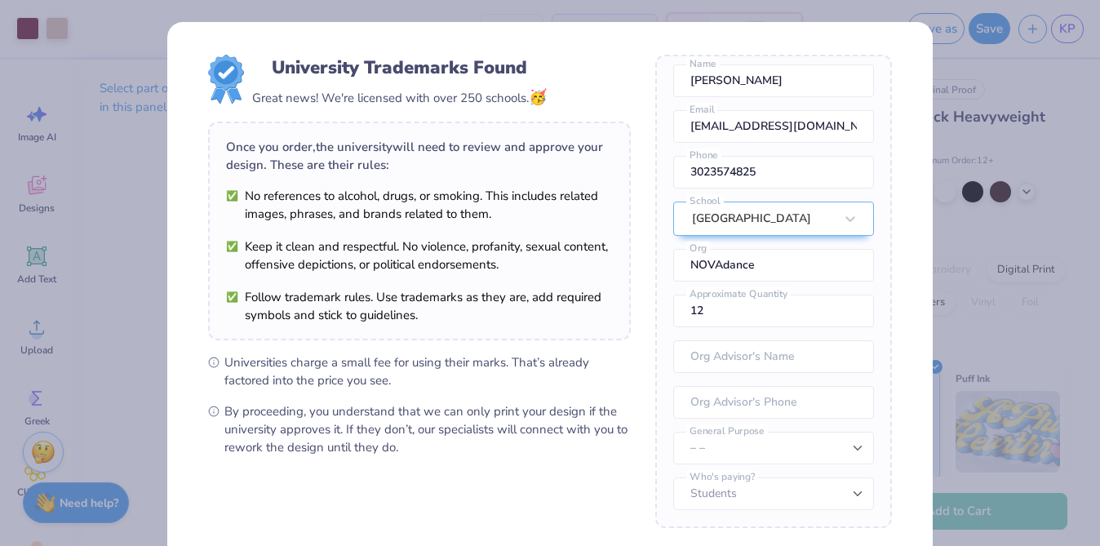
scroll to position [164, 0]
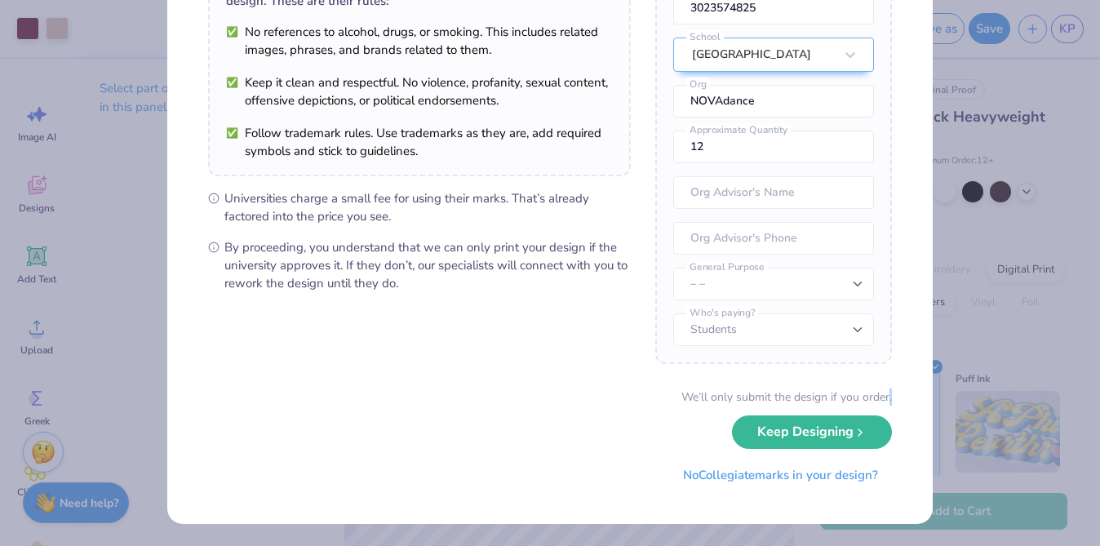
click at [929, 393] on div "University Trademarks Found Great news! We're licensed with over 250 schools. 🥳…" at bounding box center [550, 191] width 766 height 666
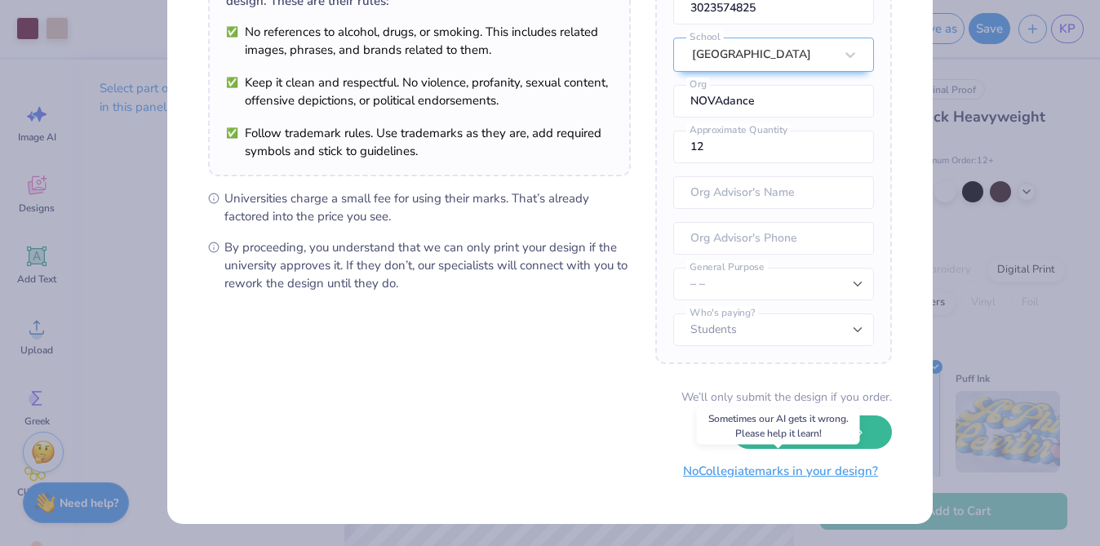
click at [827, 469] on button "No Collegiate marks in your design?" at bounding box center [780, 471] width 223 height 33
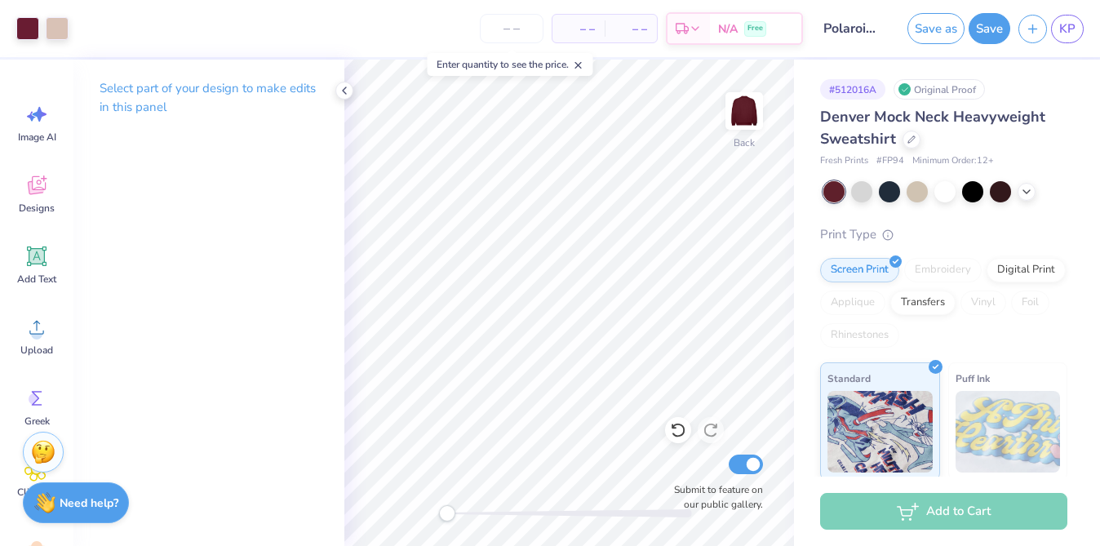
click at [369, 489] on div "Back Submit to feature on our public gallery." at bounding box center [569, 303] width 450 height 487
click at [918, 134] on div at bounding box center [912, 138] width 18 height 18
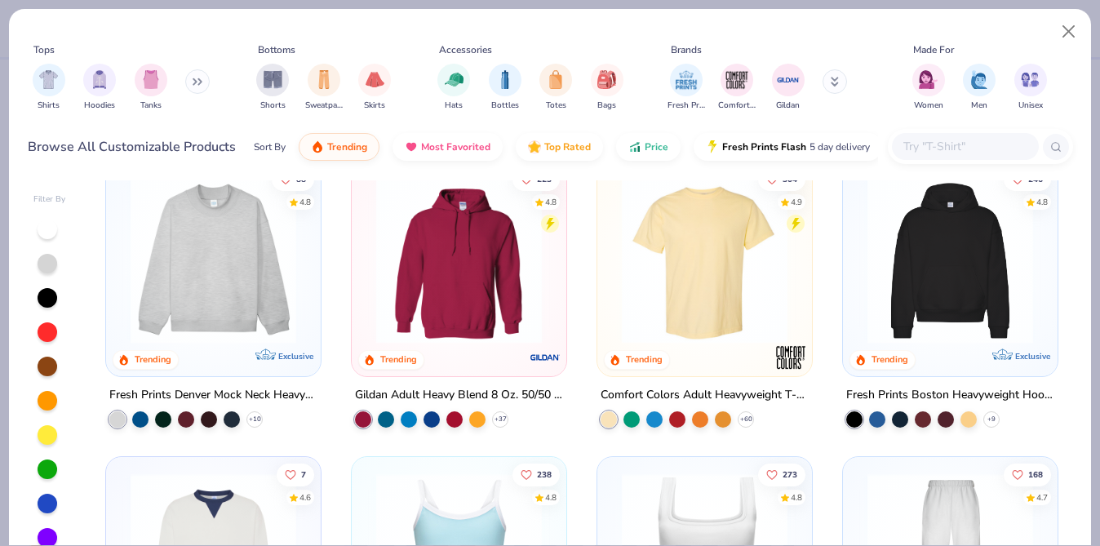
scroll to position [29, 0]
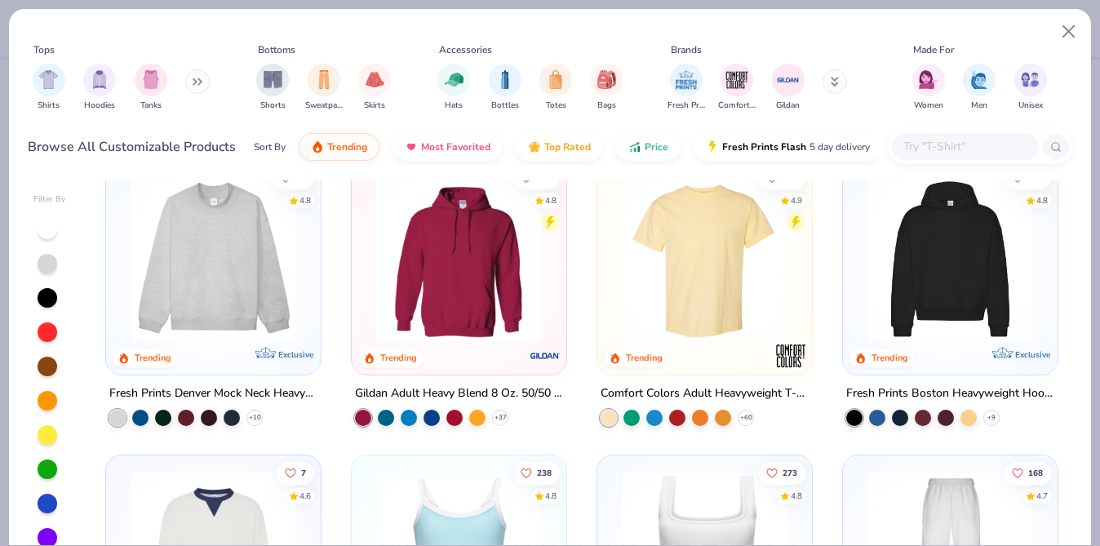
click at [947, 237] on img at bounding box center [951, 259] width 182 height 166
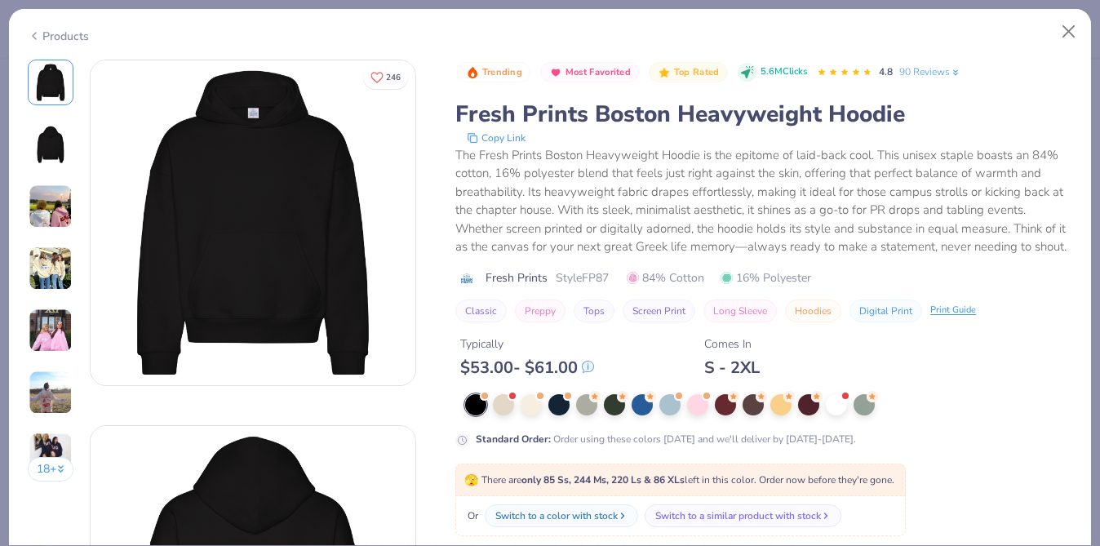
scroll to position [29, 0]
click at [862, 408] on div at bounding box center [864, 403] width 21 height 21
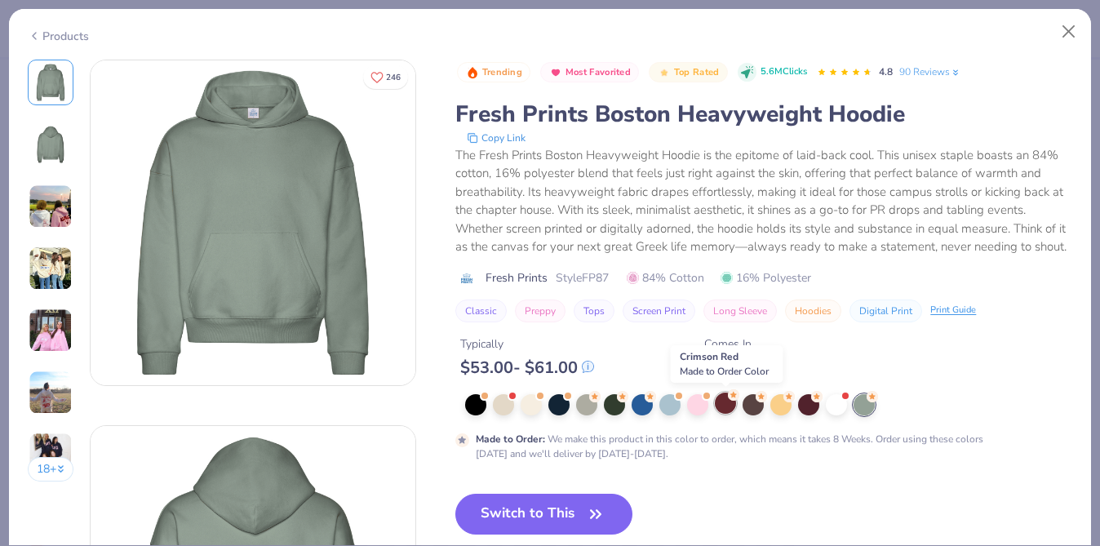
click at [725, 409] on div at bounding box center [725, 403] width 21 height 21
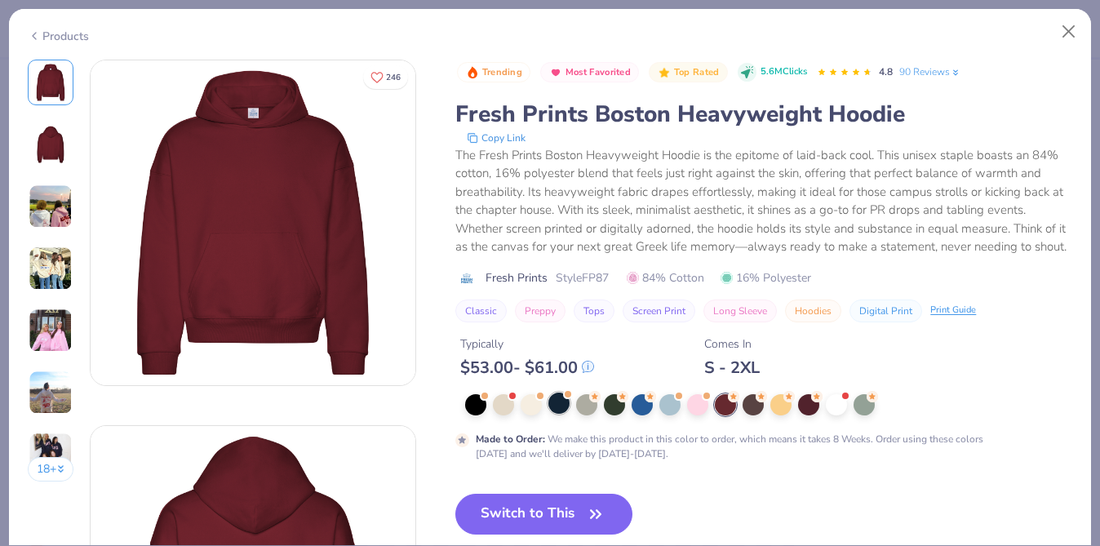
click at [560, 409] on div at bounding box center [559, 403] width 21 height 21
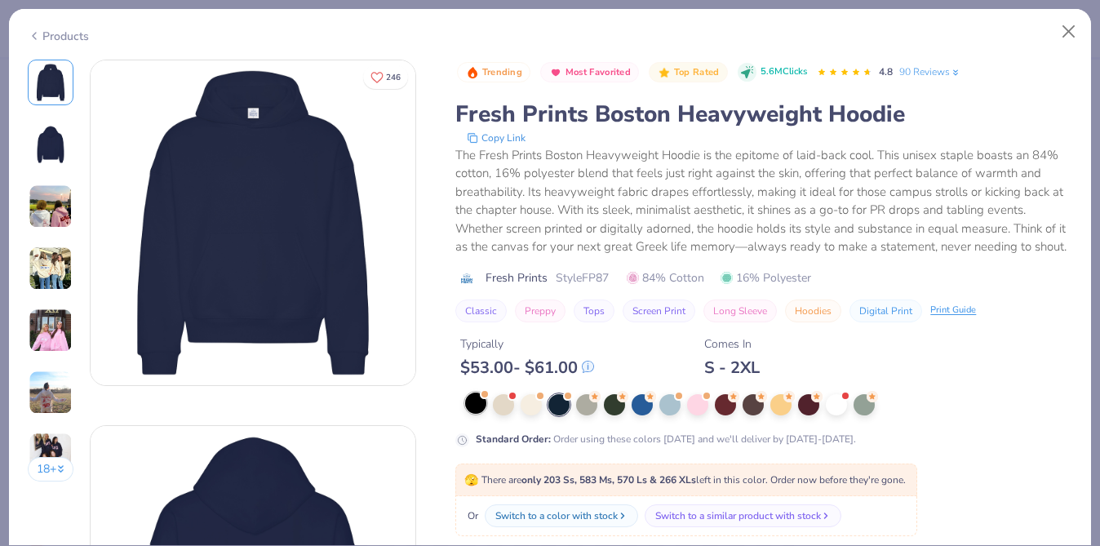
click at [469, 405] on div at bounding box center [475, 403] width 21 height 21
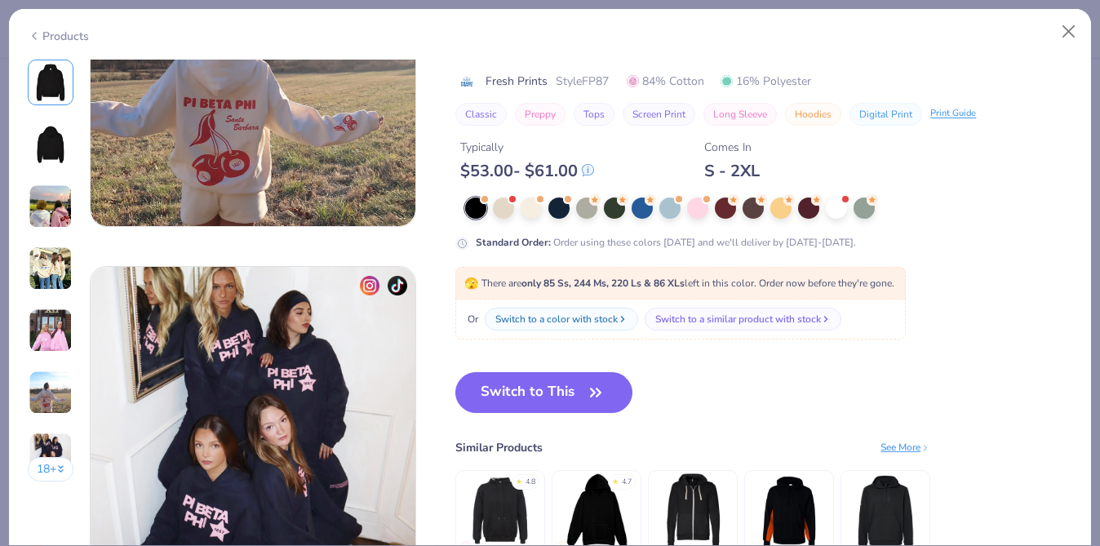
scroll to position [1956, 0]
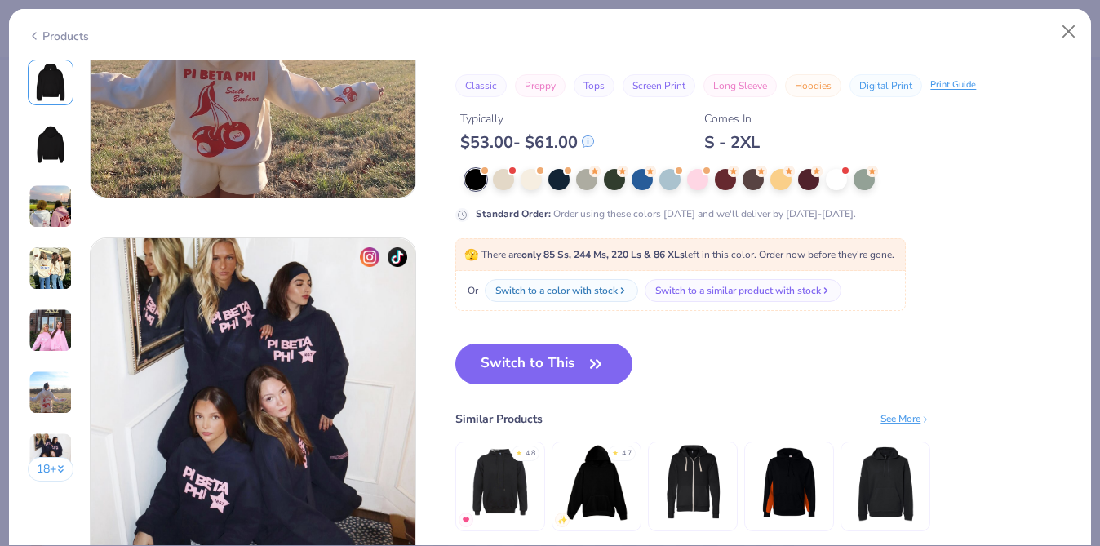
scroll to position [2081, 0]
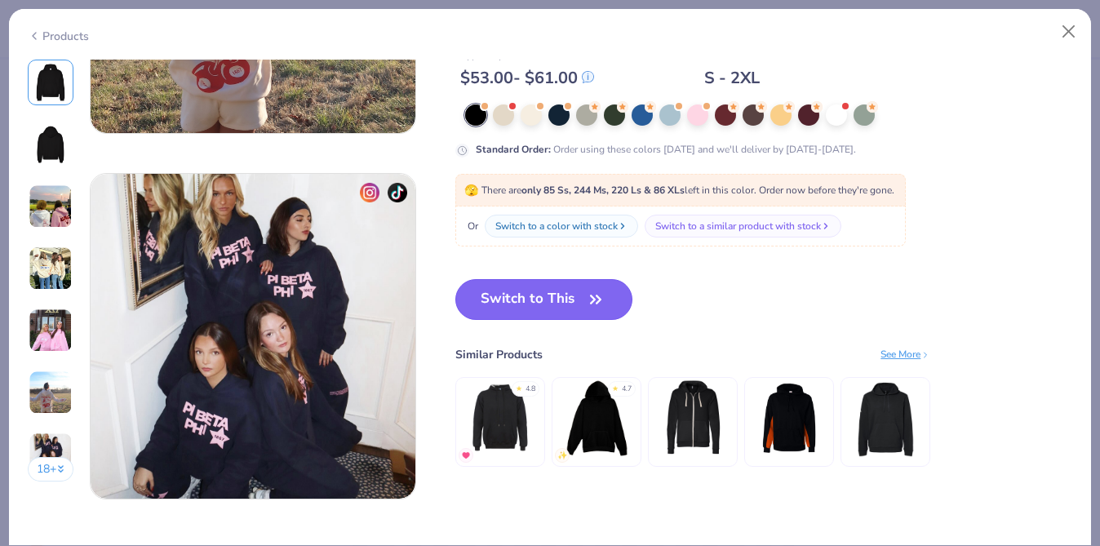
click at [587, 313] on button "Switch to This" at bounding box center [543, 299] width 177 height 41
click at [571, 305] on button "Switch to This" at bounding box center [543, 299] width 177 height 41
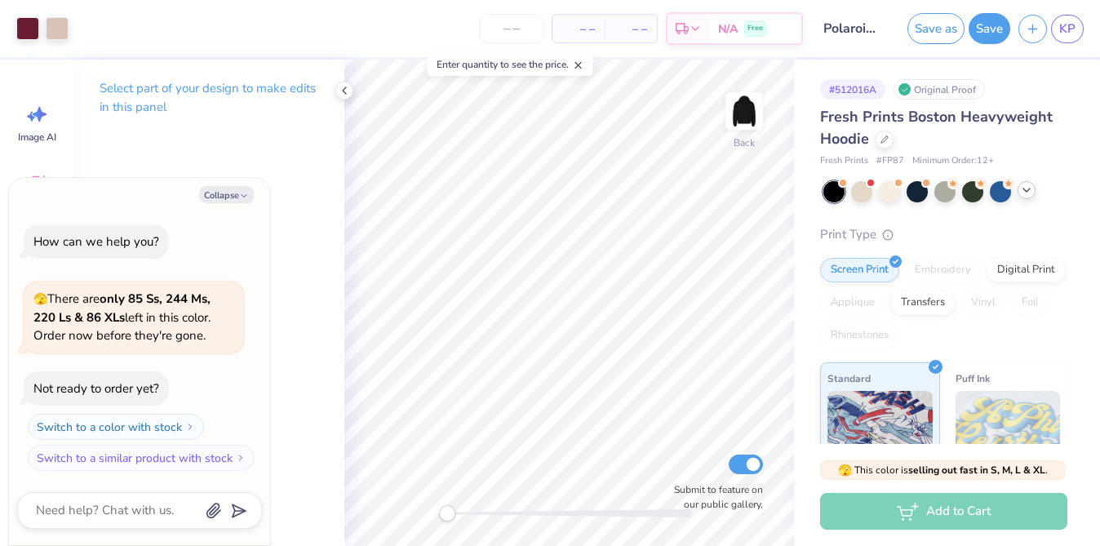
click at [1025, 189] on polyline at bounding box center [1027, 190] width 7 height 3
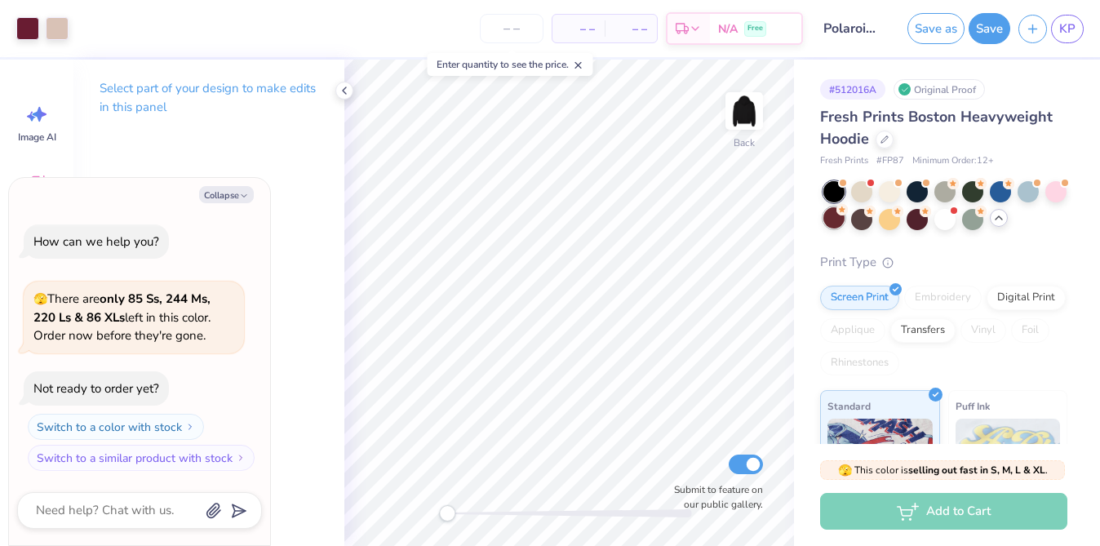
click at [835, 219] on div at bounding box center [834, 217] width 21 height 21
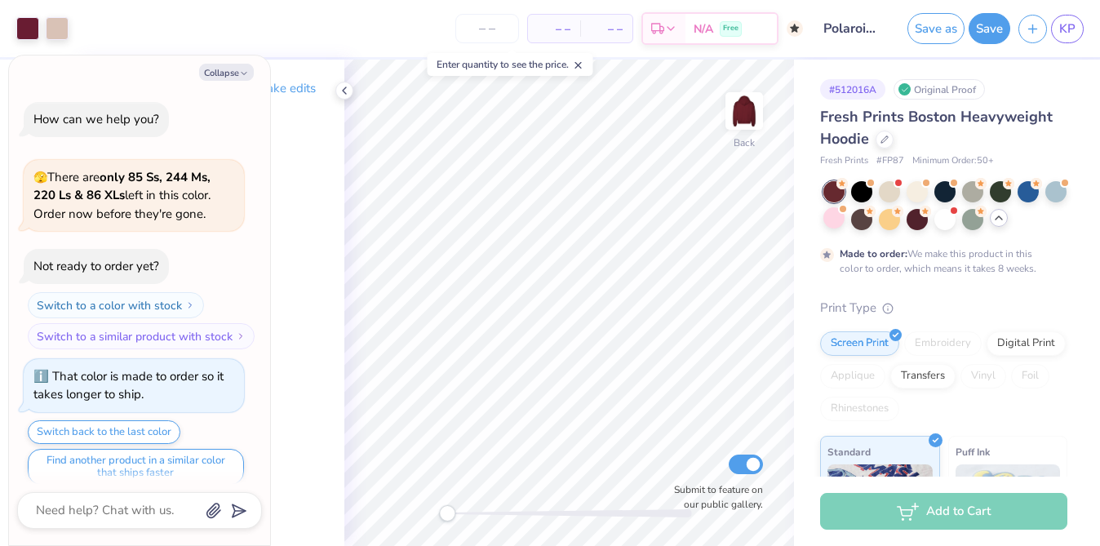
scroll to position [13, 0]
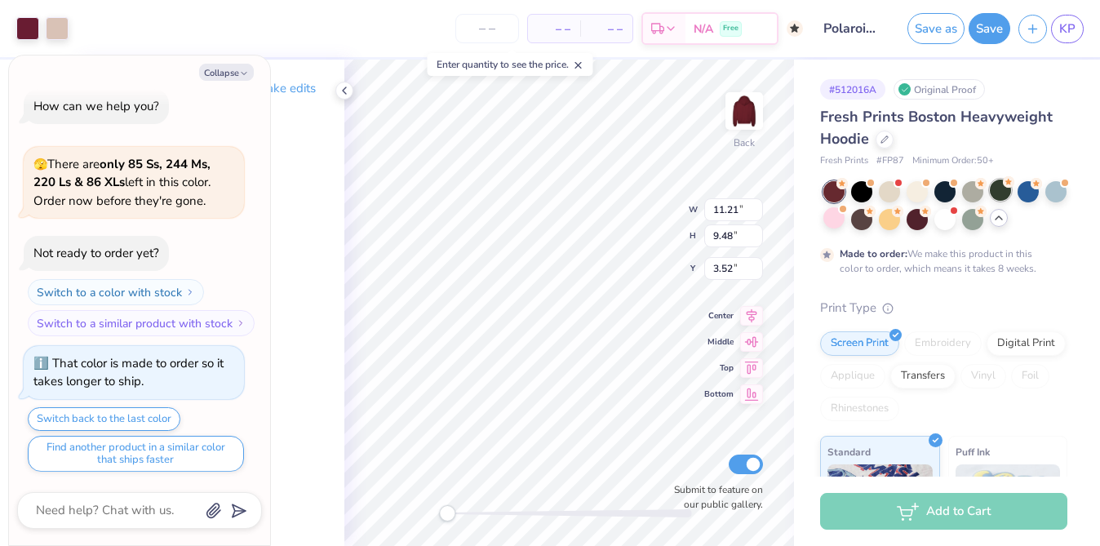
click at [997, 193] on div at bounding box center [1000, 190] width 21 height 21
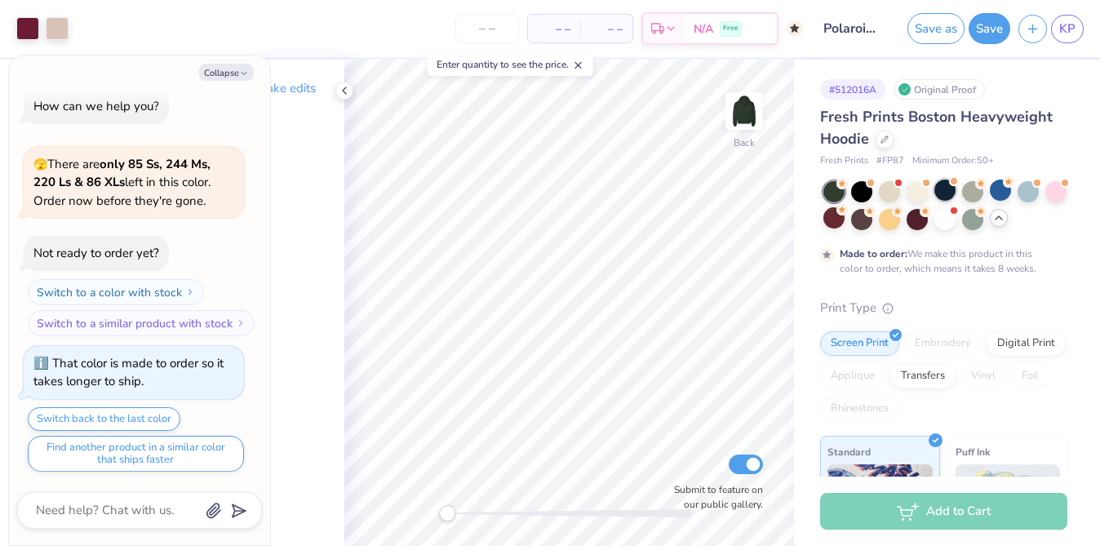
click at [948, 190] on div at bounding box center [945, 190] width 21 height 21
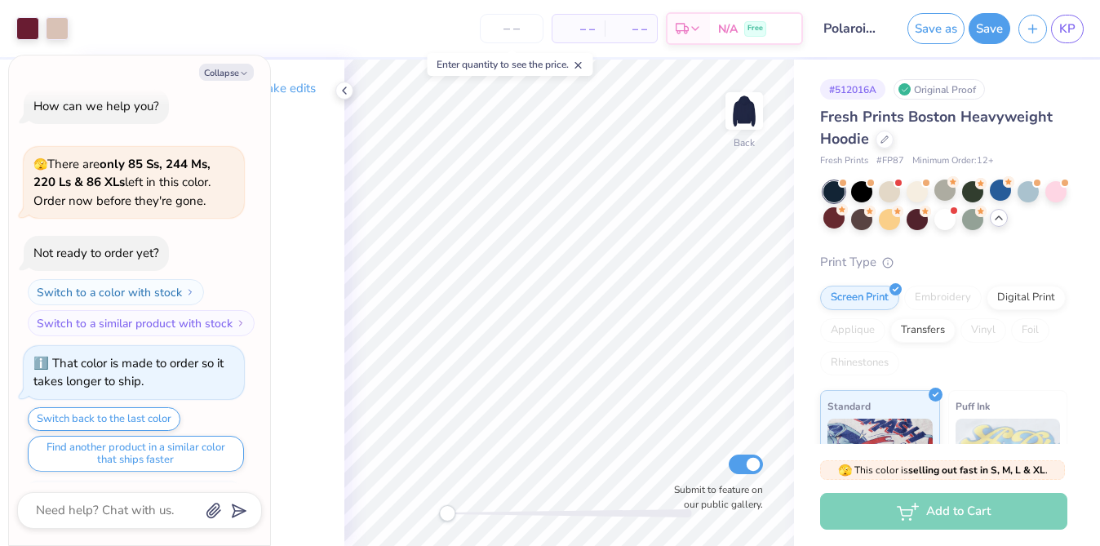
scroll to position [307, 0]
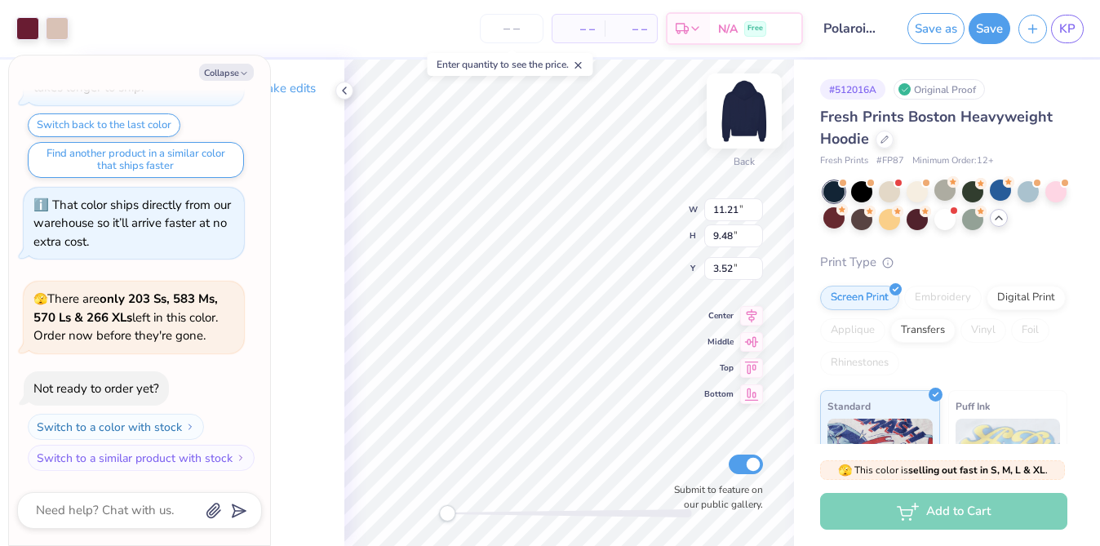
click at [747, 109] on img at bounding box center [744, 110] width 65 height 65
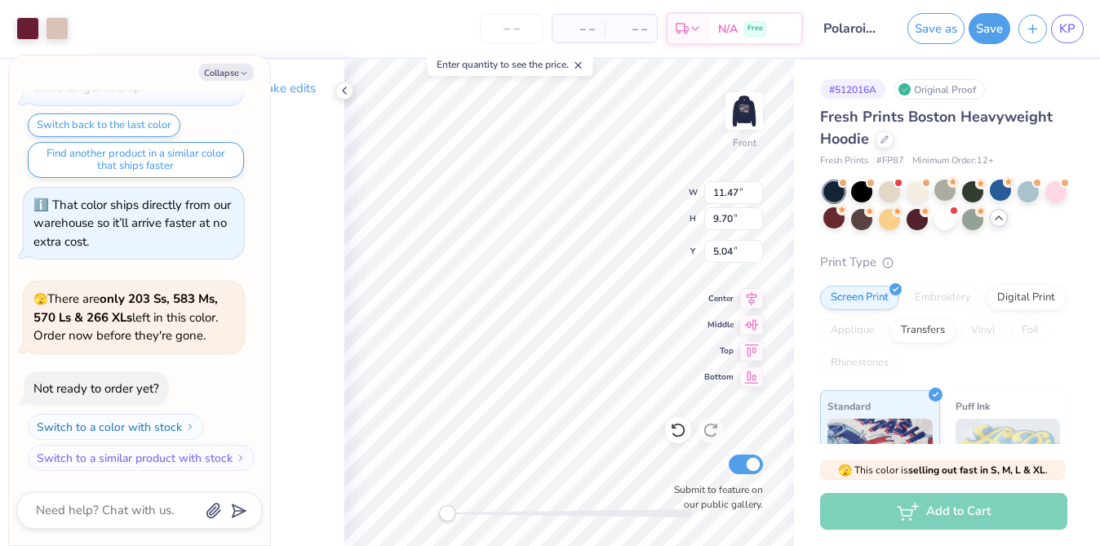
type textarea "x"
type input "7.25"
type textarea "x"
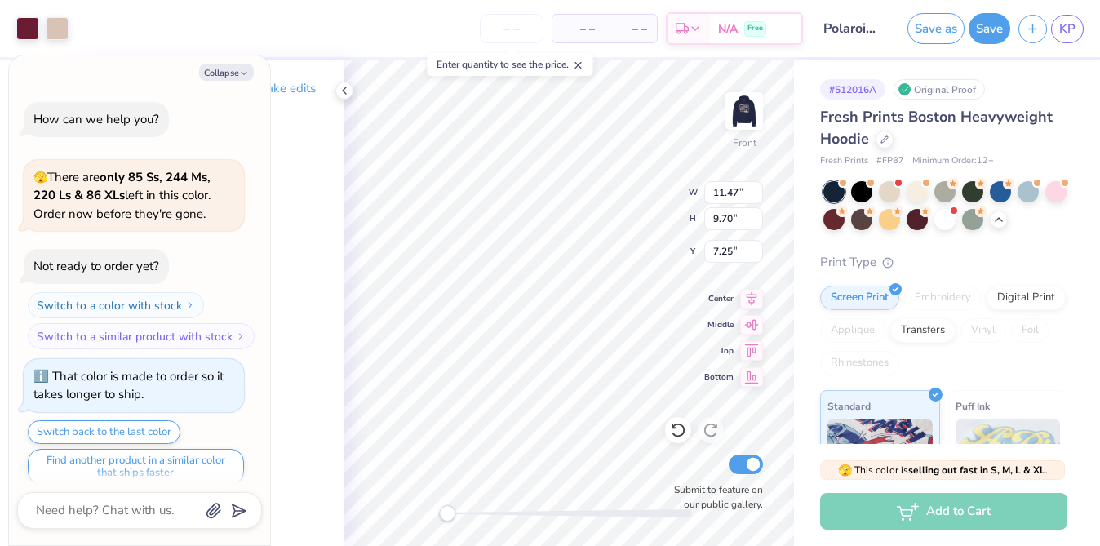
scroll to position [307, 0]
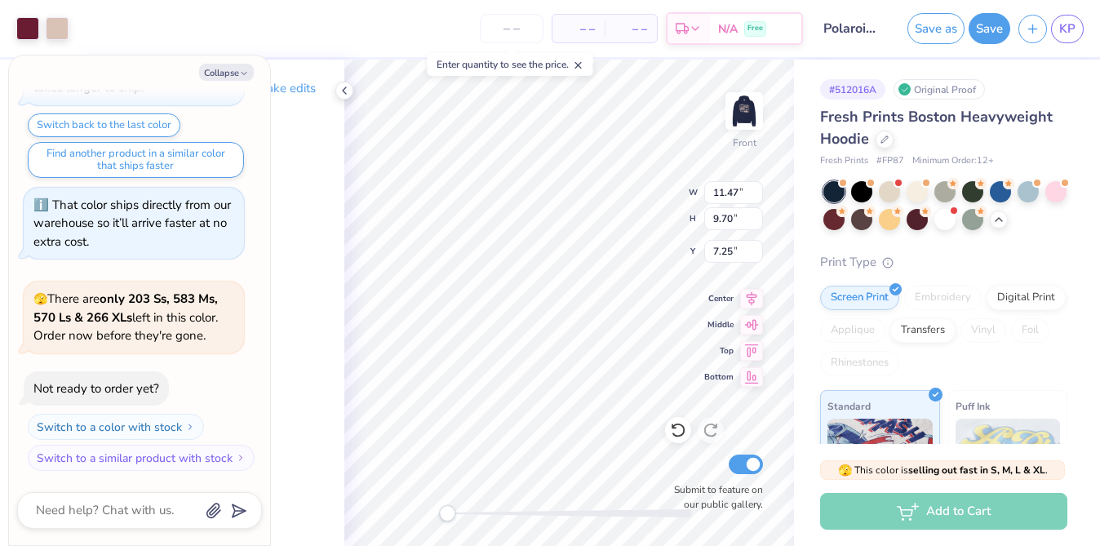
type input "14.16"
type input "12.27"
type input "5.25"
type textarea "x"
type input "5.64"
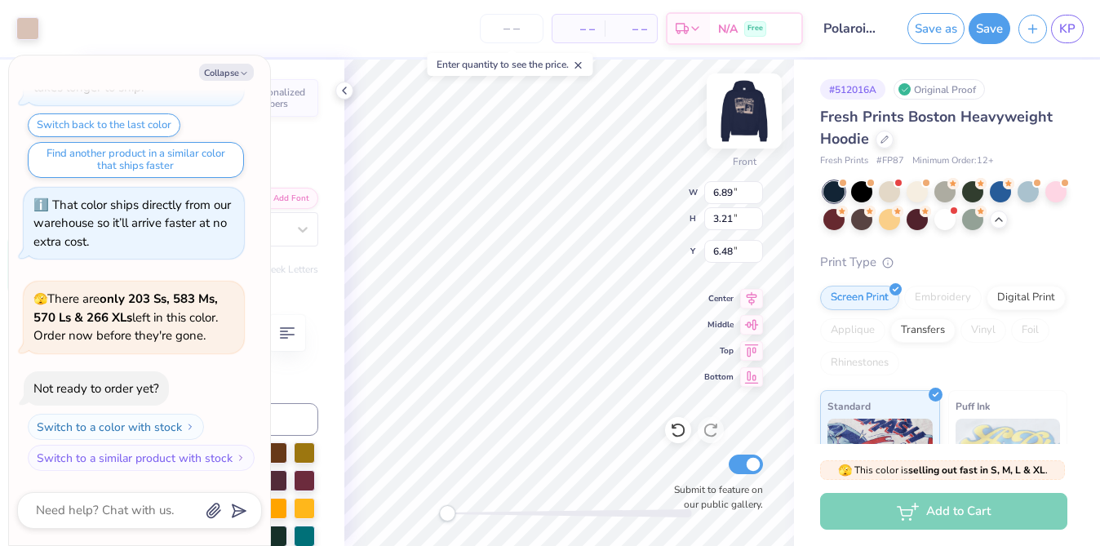
click at [753, 107] on img at bounding box center [744, 110] width 65 height 65
type textarea "x"
type input "3.00"
type textarea "x"
type input "4.43"
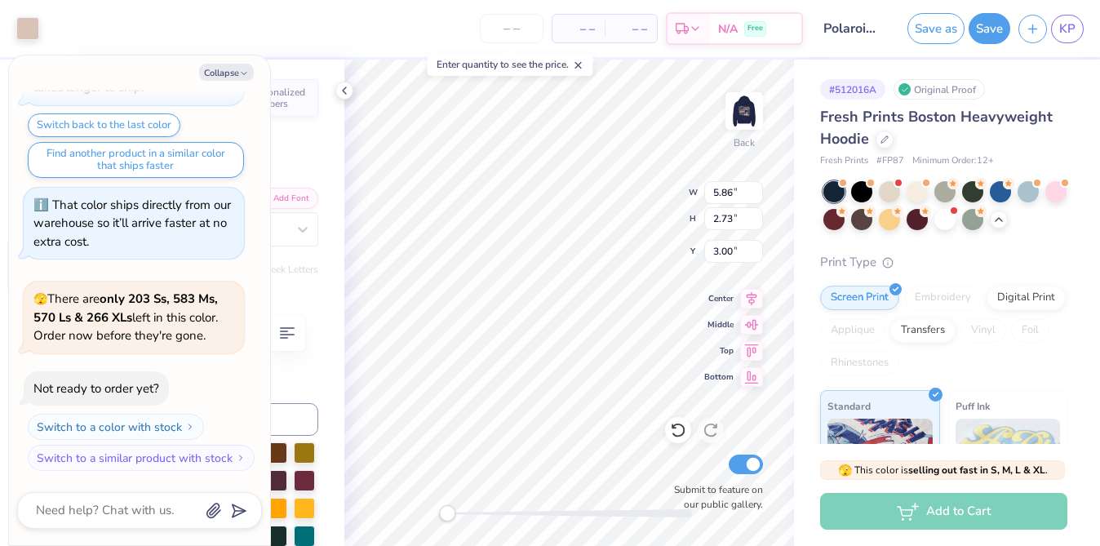
type input "2.14"
type input "3.03"
click at [678, 433] on icon at bounding box center [678, 430] width 16 height 16
click at [735, 108] on img at bounding box center [744, 110] width 65 height 65
type textarea "x"
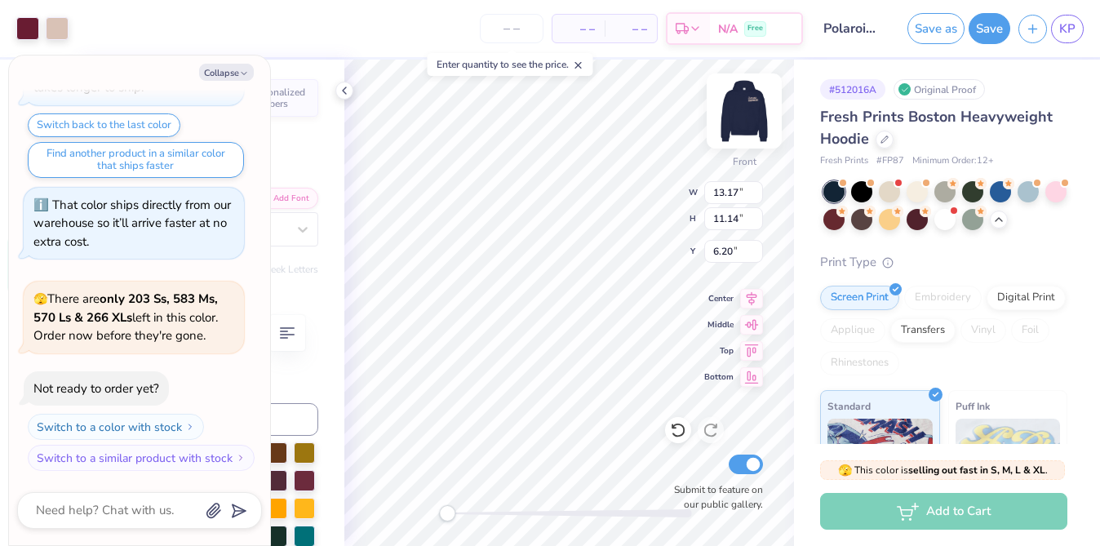
type input "14.51"
type input "12.40"
type input "5.20"
type textarea "x"
type input "14.04"
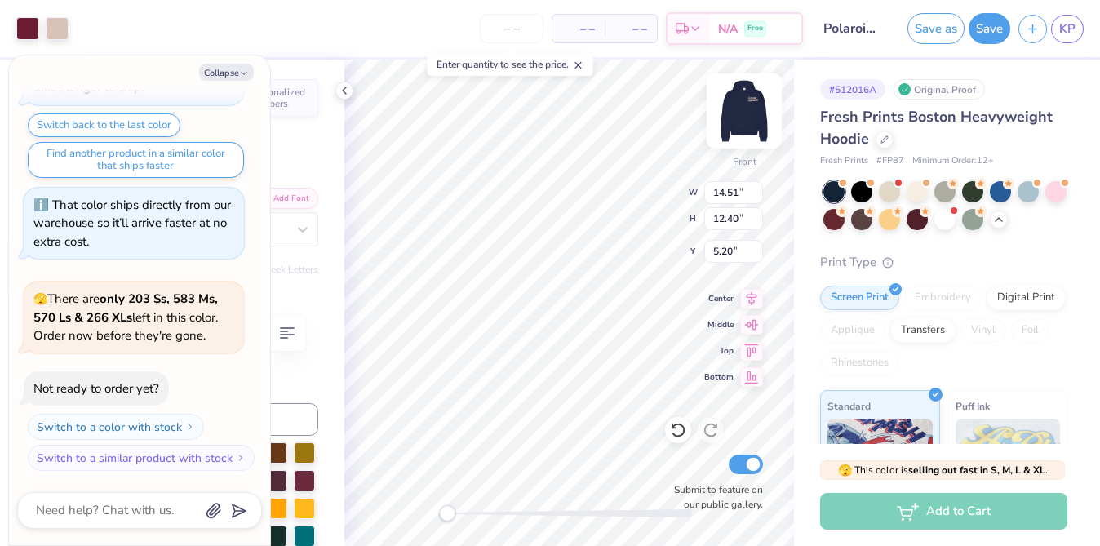
type input "11.87"
type input "5.47"
type textarea "x"
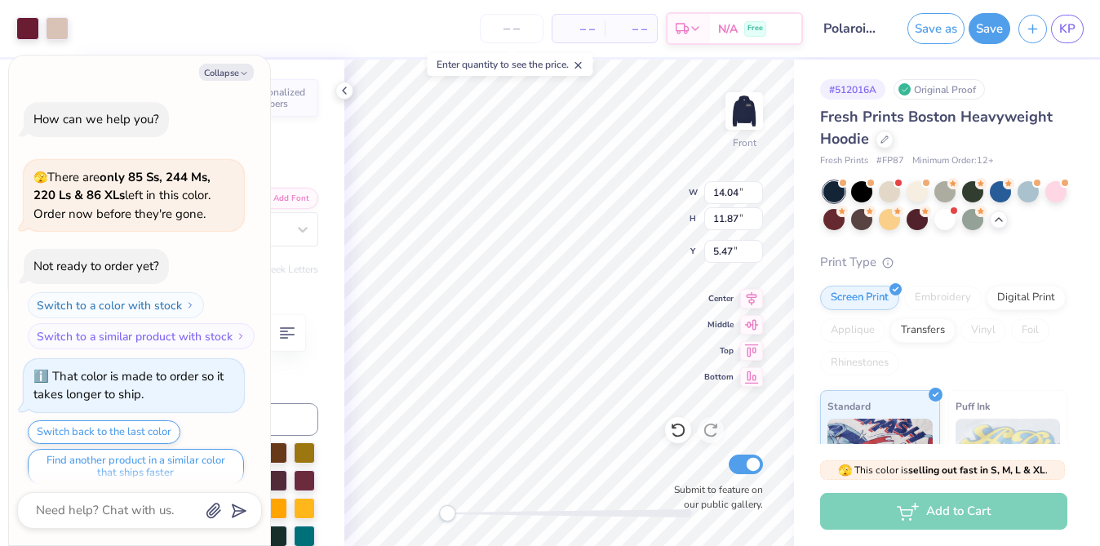
scroll to position [442, 0]
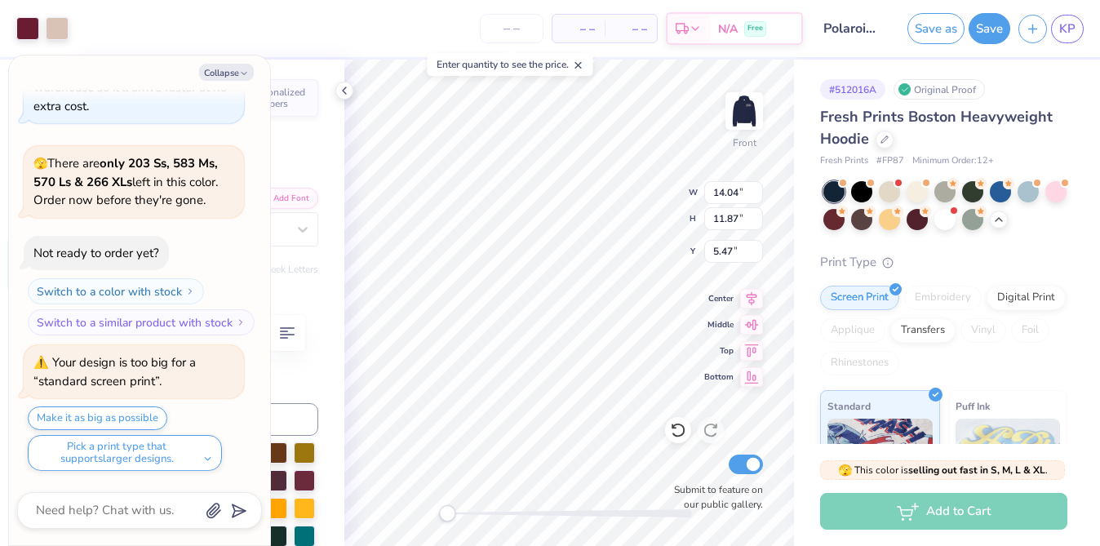
type textarea "x"
type input "15.00"
type input "12.77"
type input "5.28"
type textarea "x"
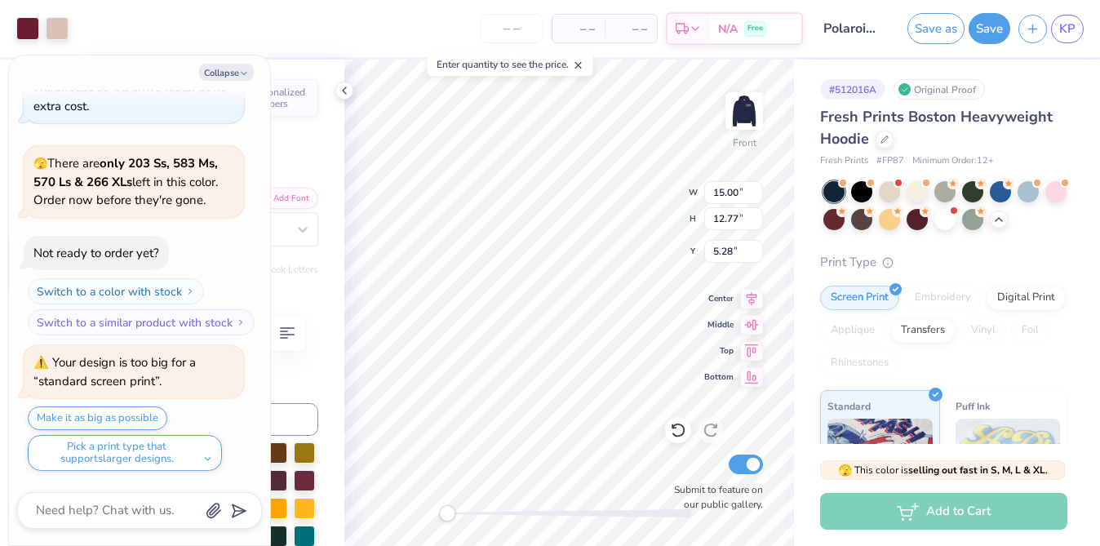
type input "5.42"
click at [989, 35] on button "Save" at bounding box center [990, 26] width 42 height 31
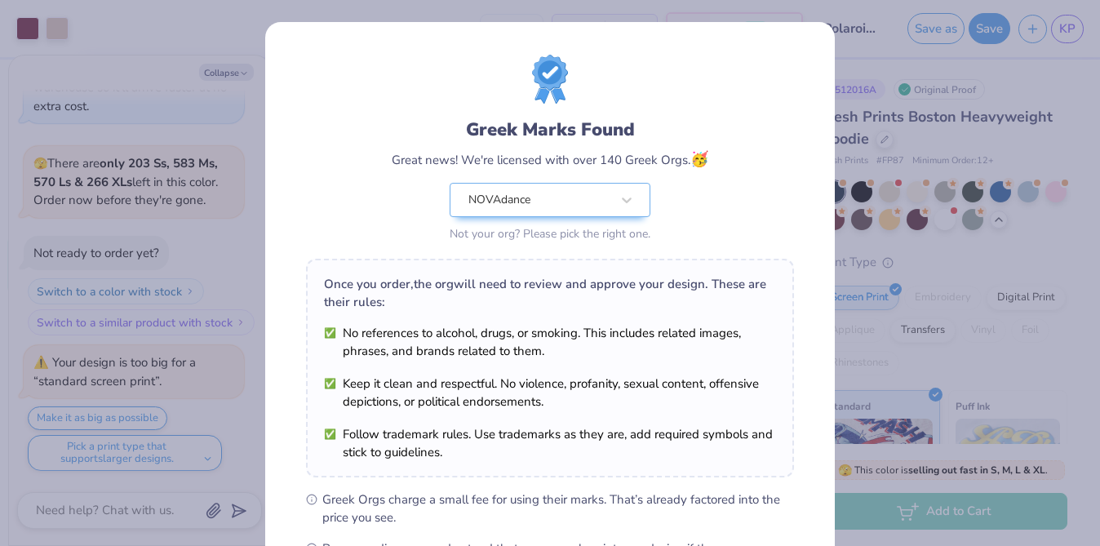
drag, startPoint x: 479, startPoint y: 516, endPoint x: 491, endPoint y: 507, distance: 15.2
click at [491, 507] on body "Art colors – – Per Item – – Total Est. Delivery N/A Free Design Title Polaroid …" at bounding box center [550, 273] width 1100 height 546
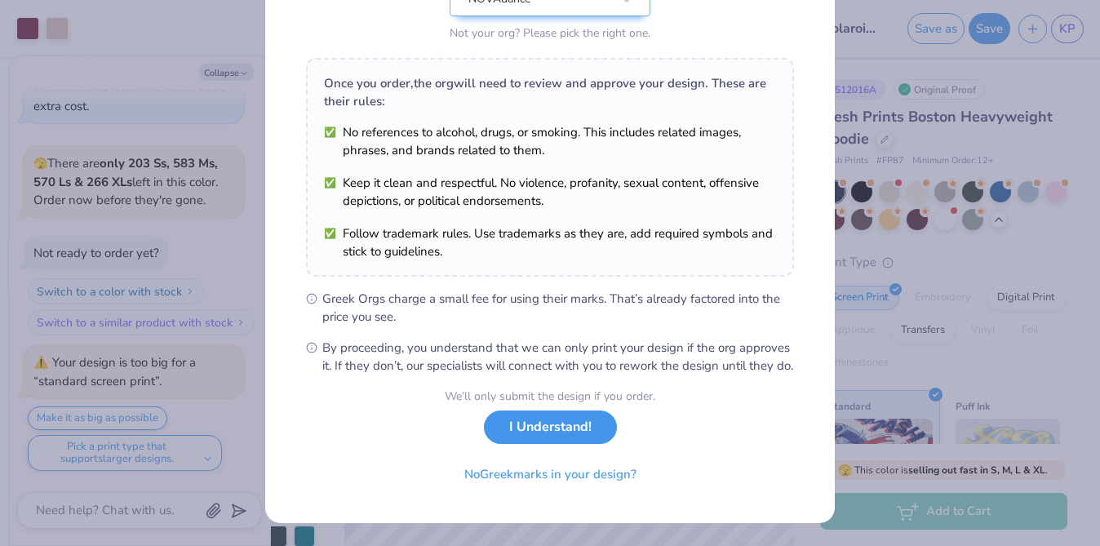
click at [573, 439] on button "I Understand!" at bounding box center [550, 427] width 133 height 33
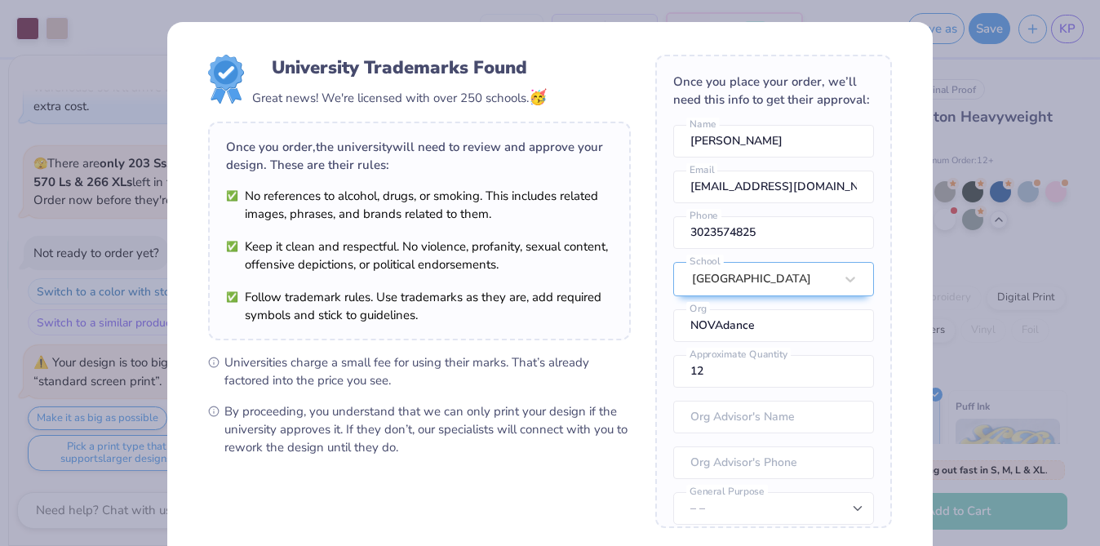
scroll to position [164, 0]
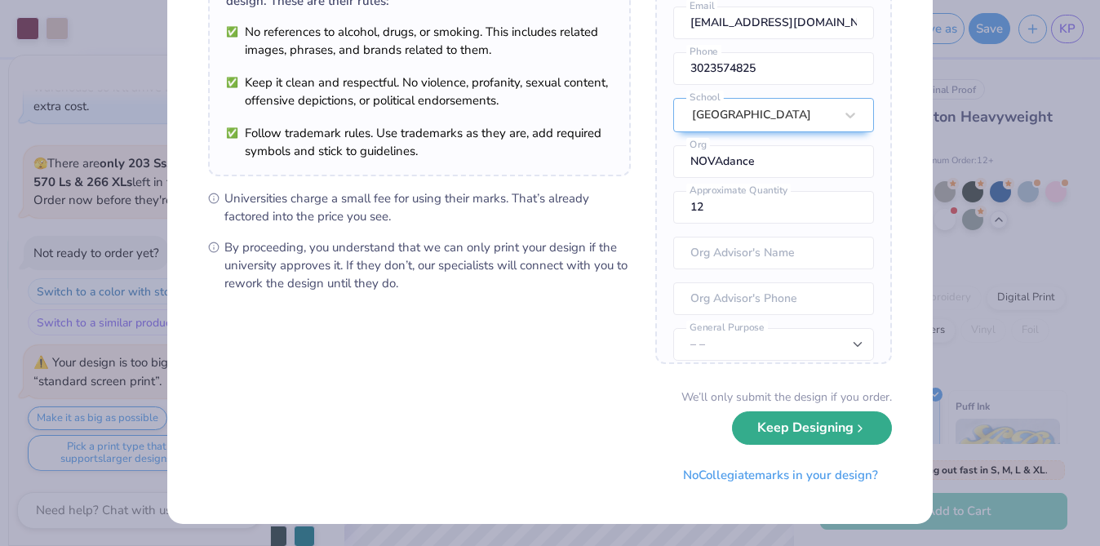
click at [789, 442] on button "Keep Designing" at bounding box center [812, 427] width 160 height 33
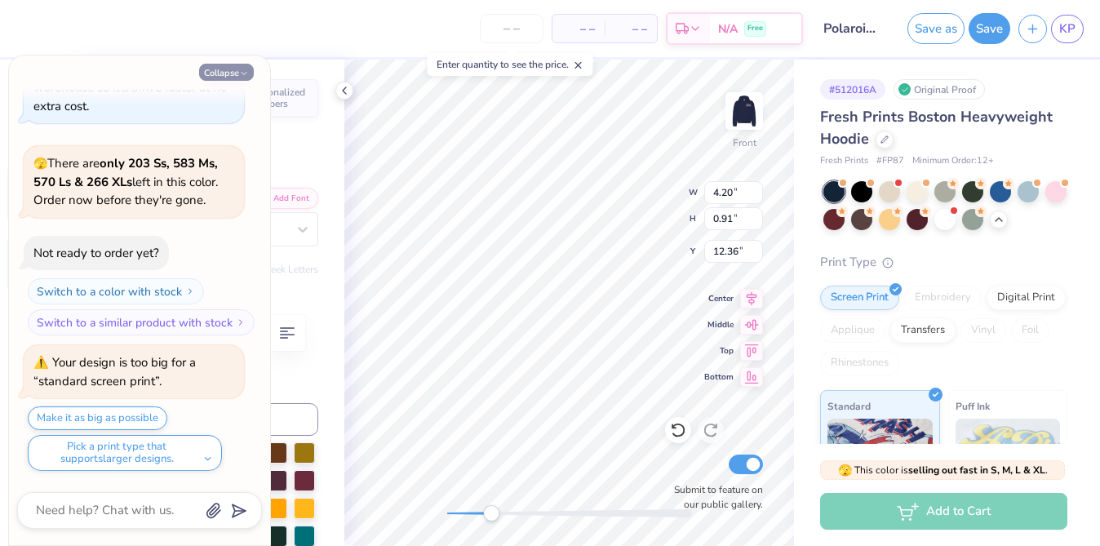
click at [232, 78] on button "Collapse" at bounding box center [226, 72] width 55 height 17
type textarea "x"
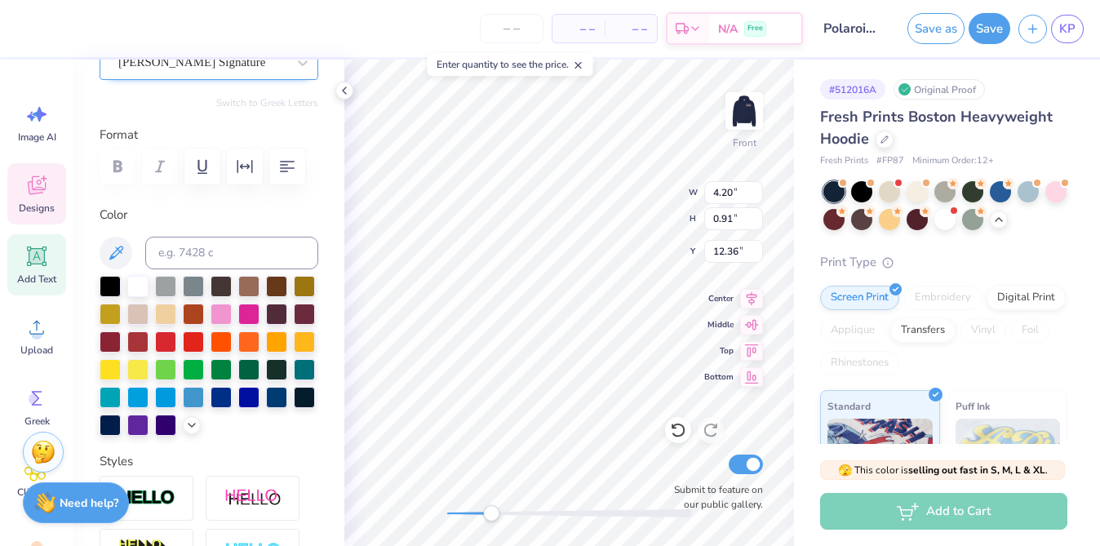
scroll to position [233, 0]
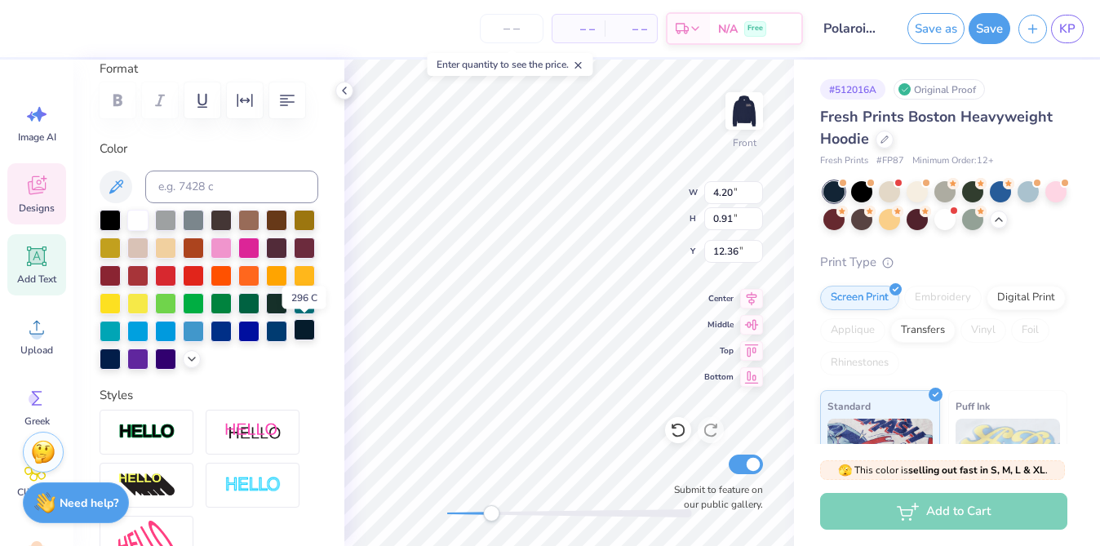
click at [298, 334] on div at bounding box center [304, 329] width 21 height 21
type input "6.61"
type input "1.04"
type input "12.80"
click at [309, 336] on div at bounding box center [304, 329] width 21 height 21
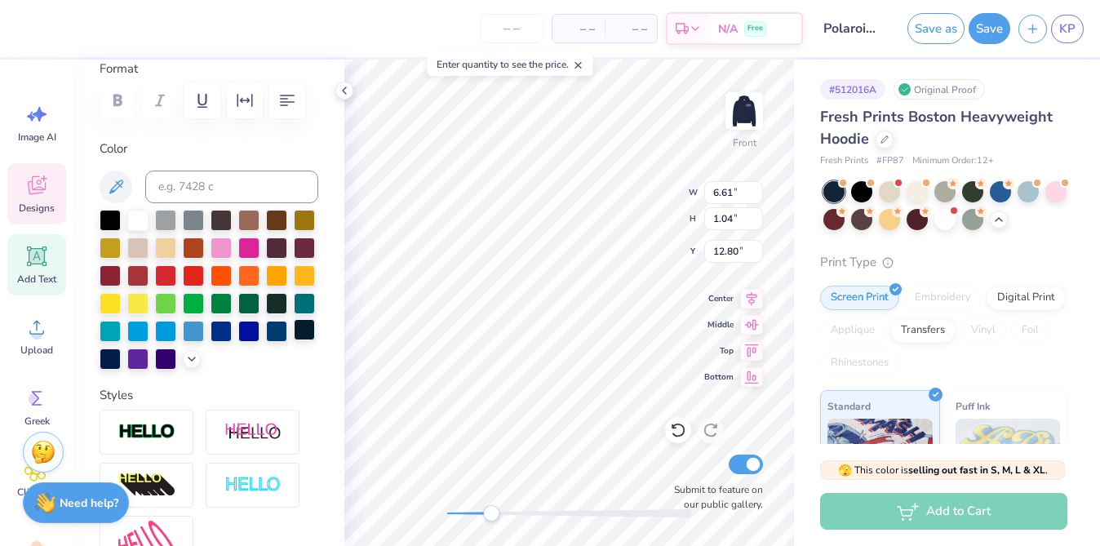
type input "5.03"
type input "1.24"
type input "16.26"
click at [298, 338] on div at bounding box center [304, 329] width 21 height 21
click at [433, 513] on div "Front W 5.03 5.03 " H 1.24 1.24 " Y 16.26 16.26 " Center Middle Top Bottom Subm…" at bounding box center [569, 303] width 450 height 487
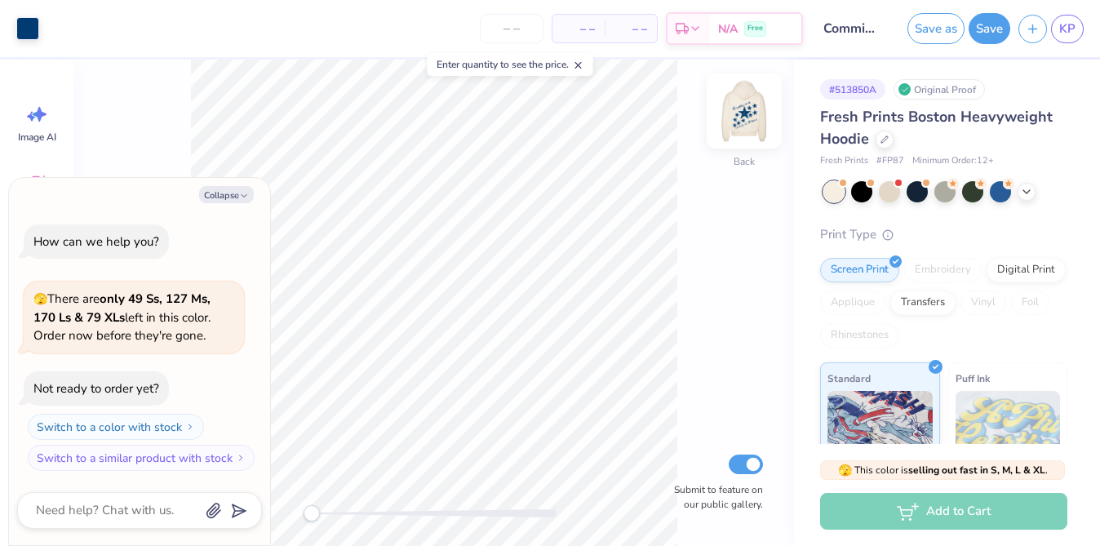
click at [740, 132] on img at bounding box center [744, 110] width 65 height 65
type textarea "x"
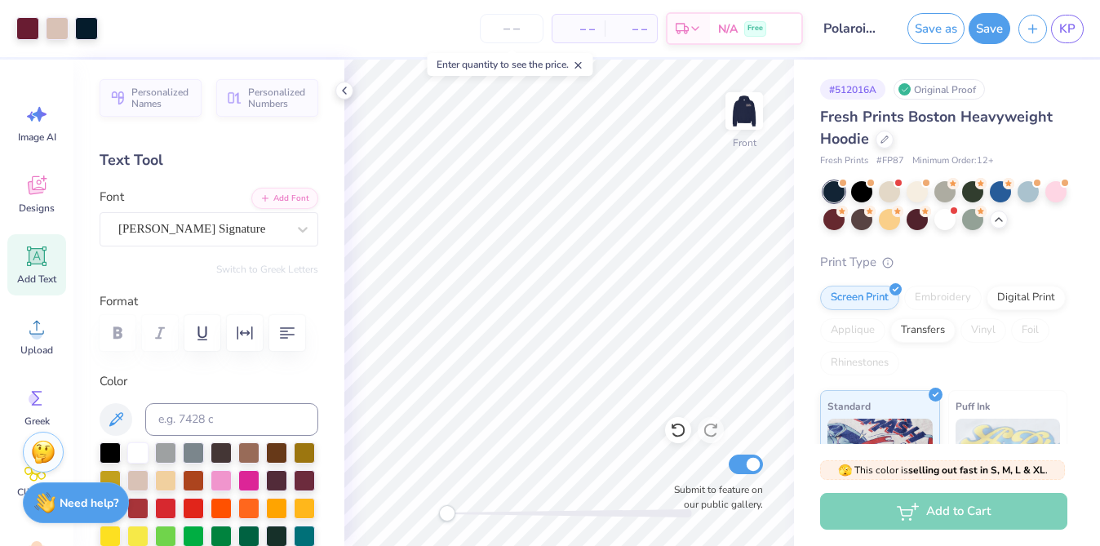
scroll to position [233, 0]
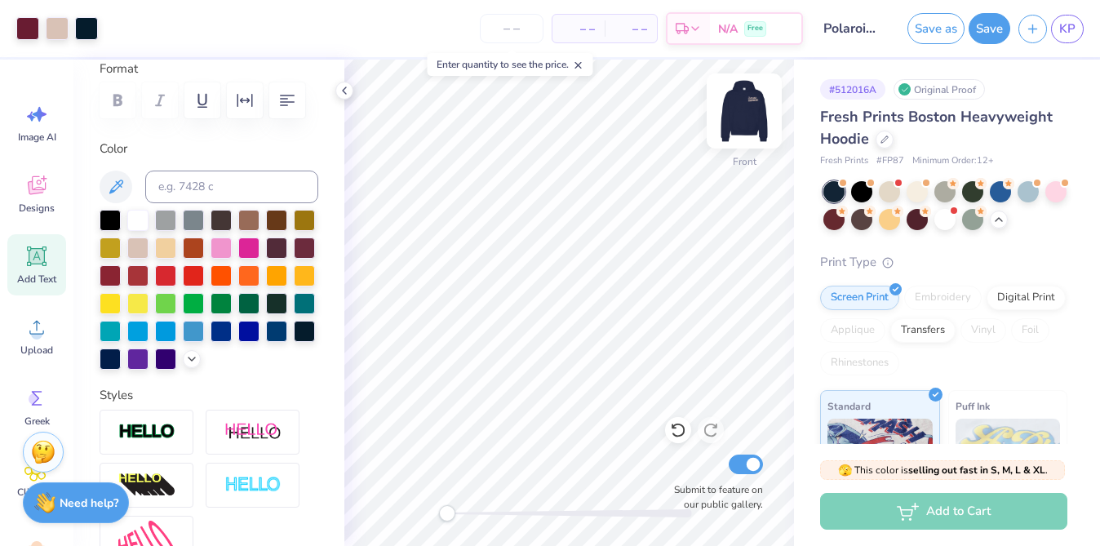
click at [759, 127] on img at bounding box center [744, 110] width 65 height 65
click at [29, 26] on div at bounding box center [27, 27] width 23 height 23
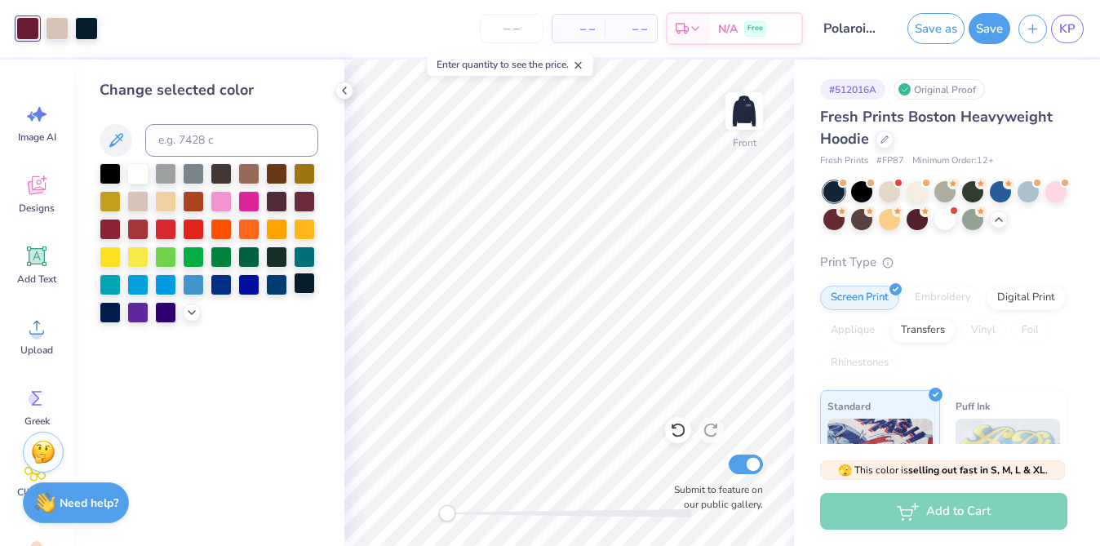
click at [301, 294] on div at bounding box center [304, 283] width 21 height 21
click at [752, 125] on img at bounding box center [744, 110] width 65 height 65
click at [344, 88] on polyline at bounding box center [344, 90] width 3 height 7
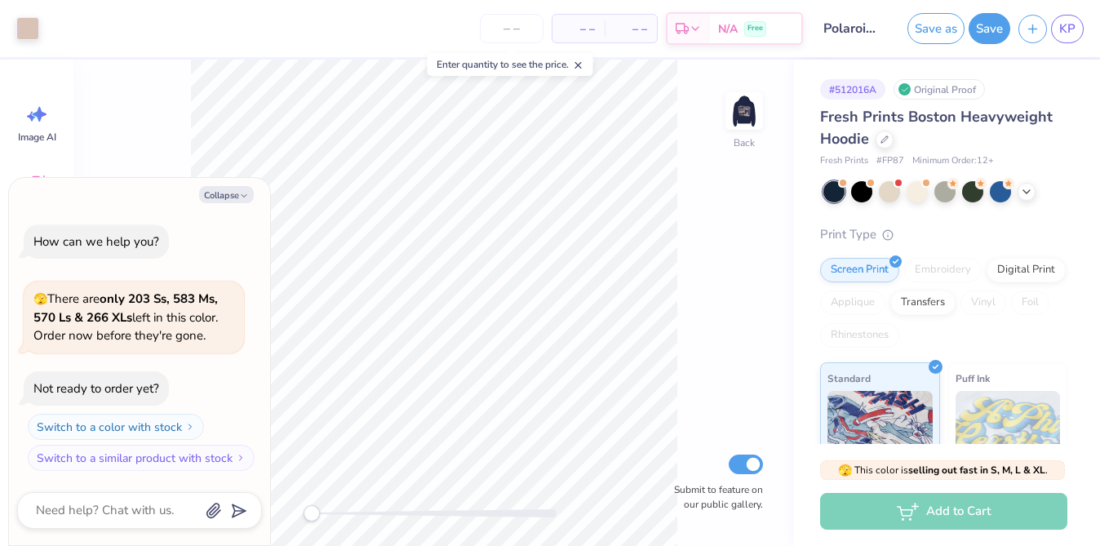
type textarea "x"
